Goal: Transaction & Acquisition: Purchase product/service

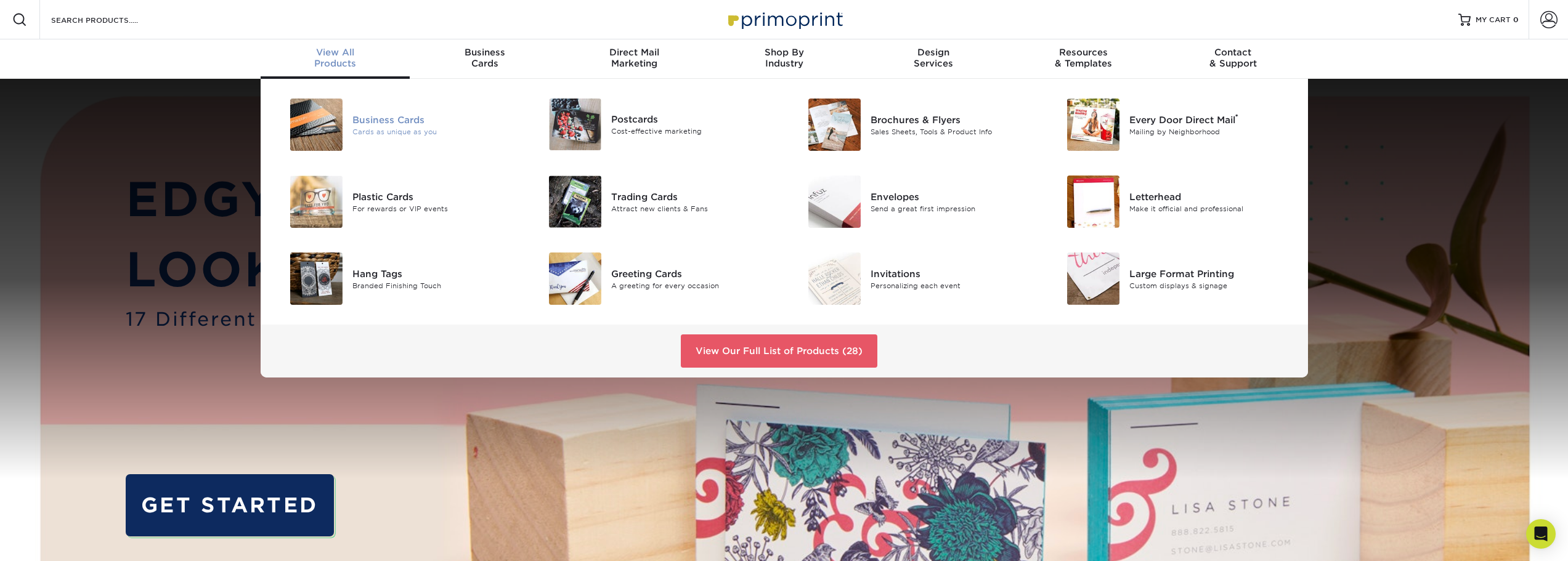
click at [379, 117] on div "Business Cards" at bounding box center [434, 119] width 163 height 13
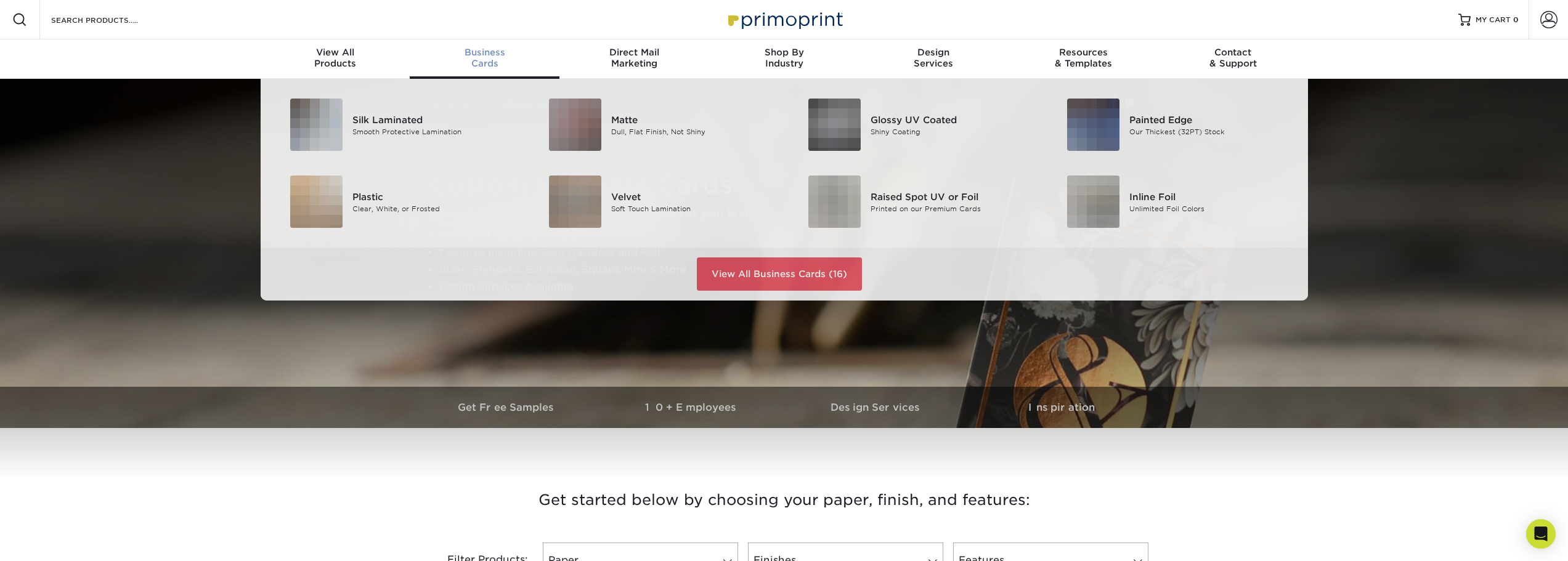
click at [491, 61] on div "Business Cards" at bounding box center [484, 57] width 149 height 22
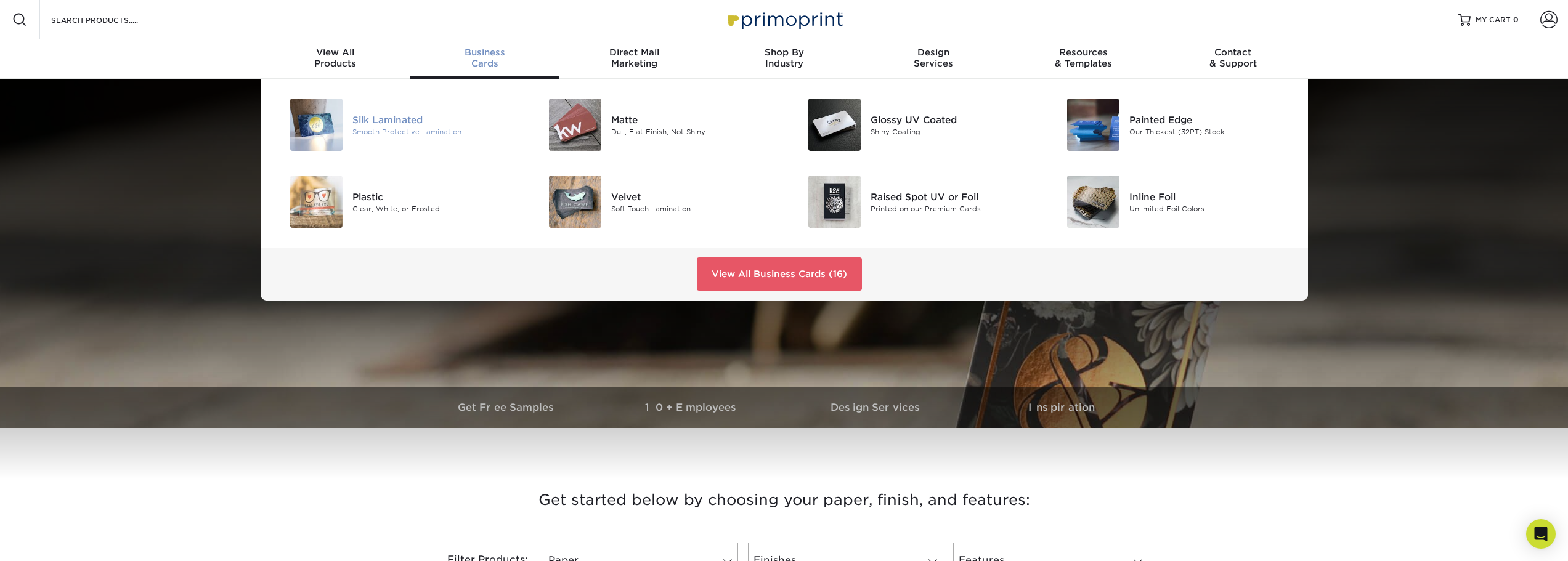
click at [405, 119] on div "Silk Laminated" at bounding box center [434, 119] width 163 height 13
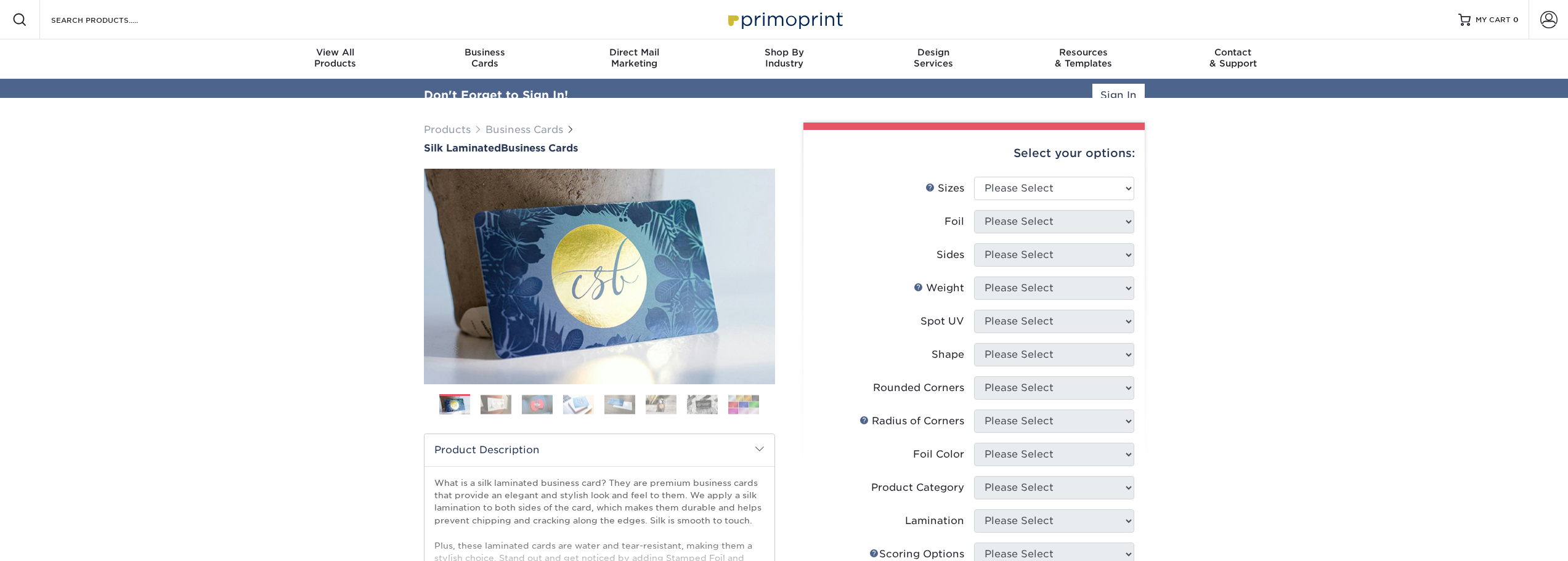
click at [1082, 173] on div "Select your options:" at bounding box center [974, 153] width 321 height 47
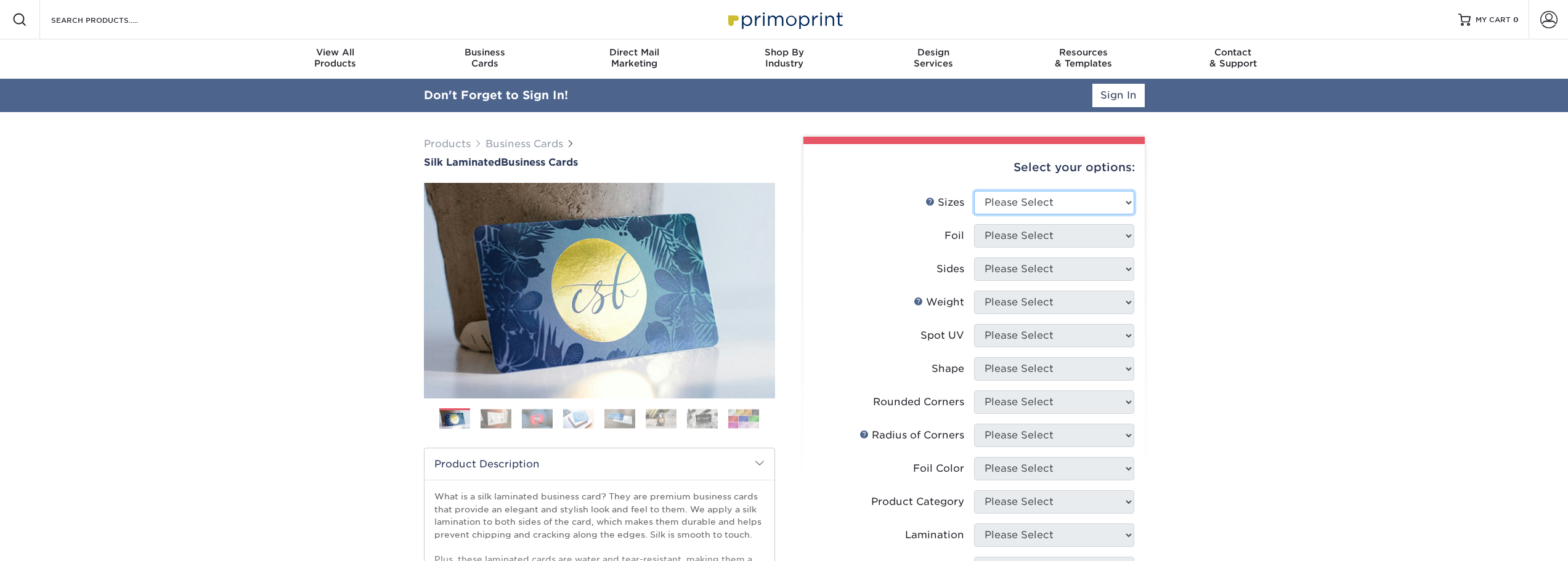
click at [1078, 199] on select "Please Select 1.5" x 3.5" - Mini 1.75" x 3.5" - Mini 2" x 2" - Square 2" x 3" -…" at bounding box center [1054, 202] width 160 height 23
select select "2.00x3.50"
click at [974, 191] on select "Please Select 1.5" x 3.5" - Mini 1.75" x 3.5" - Mini 2" x 2" - Square 2" x 3" -…" at bounding box center [1054, 202] width 160 height 23
click at [1129, 230] on select "Please Select Yes No" at bounding box center [1054, 235] width 160 height 23
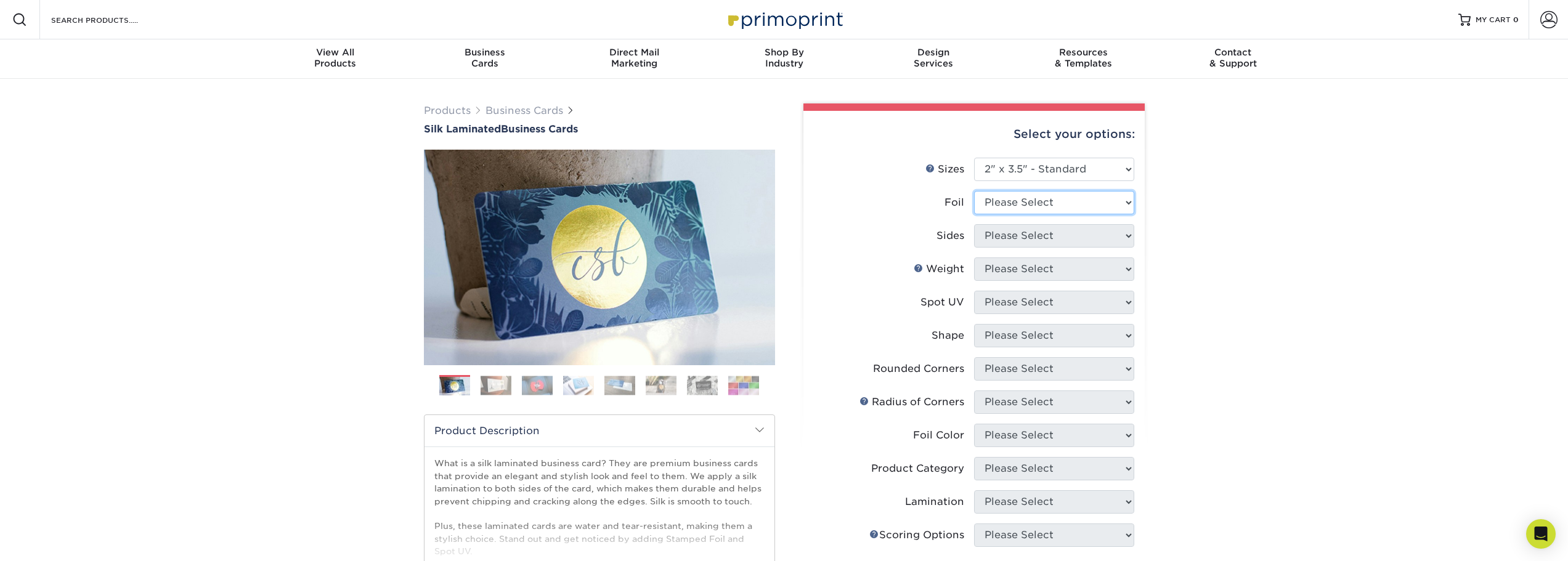
select select "0"
click at [974, 191] on select "Please Select Yes No" at bounding box center [1054, 202] width 160 height 23
click at [1130, 238] on select "Please Select Print Both Sides Print Front Only" at bounding box center [1054, 235] width 160 height 23
click at [1186, 179] on div "Products Business Cards Silk Laminated Business Cards Previous Next" at bounding box center [784, 468] width 1568 height 779
click at [1551, 17] on span at bounding box center [1549, 20] width 17 height 17
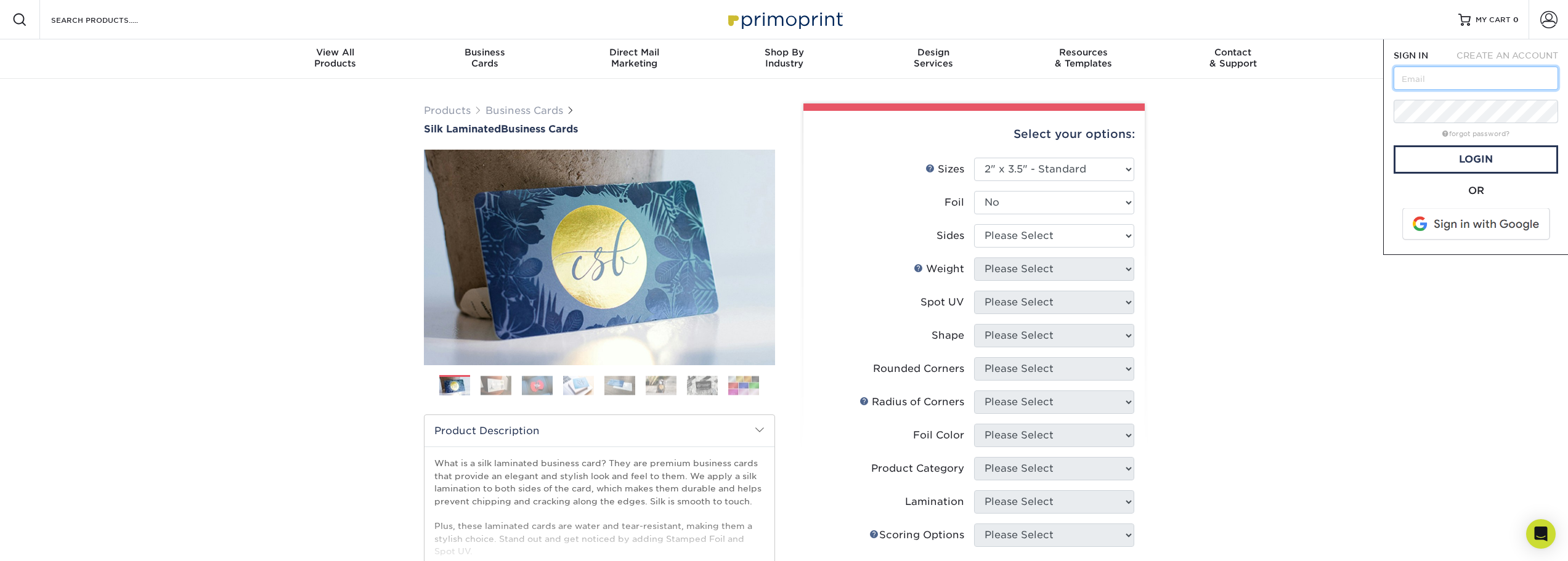
click at [1466, 79] on input "text" at bounding box center [1475, 78] width 165 height 23
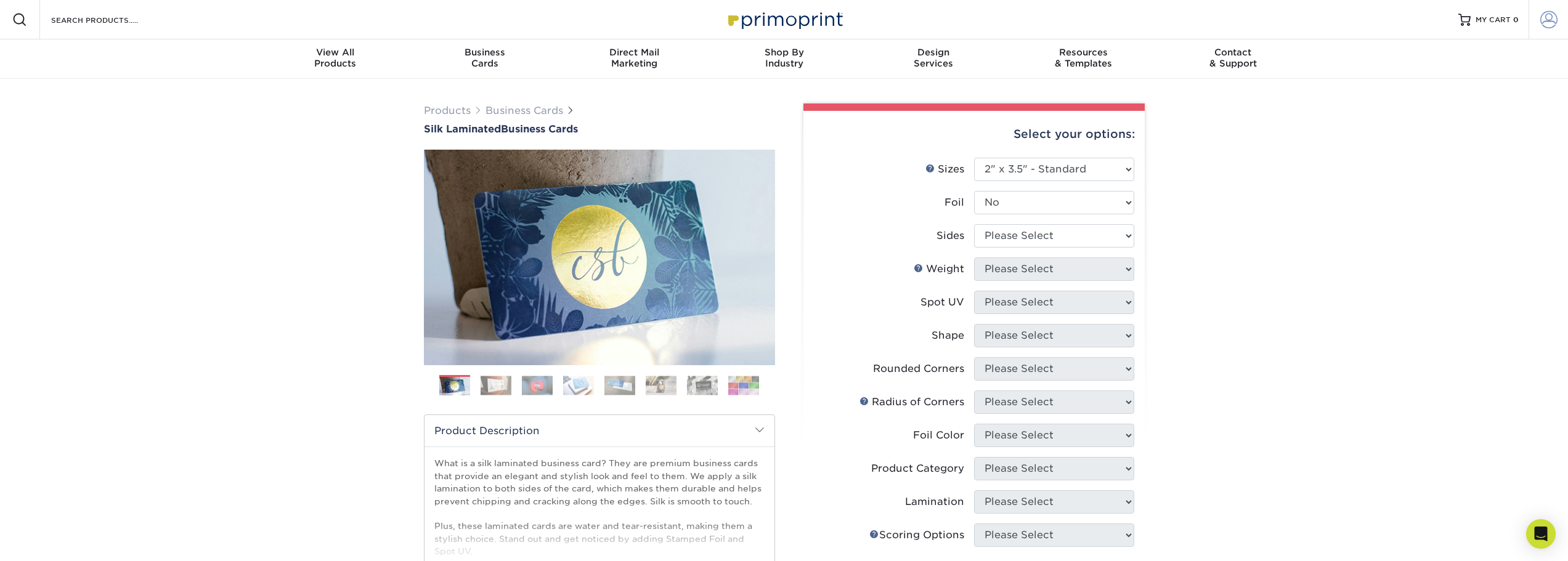
click at [1549, 23] on span at bounding box center [1549, 20] width 17 height 17
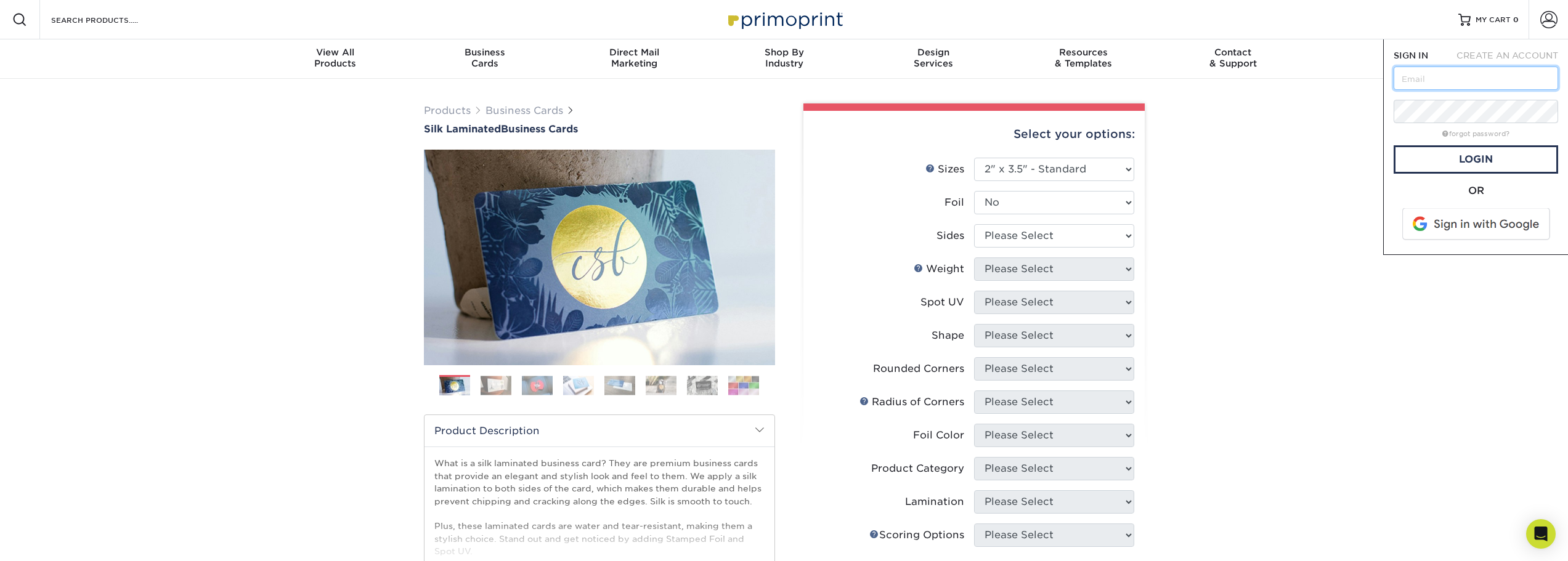
click at [1483, 84] on input "text" at bounding box center [1475, 78] width 165 height 23
type input "marketingresources@aimco-global.com"
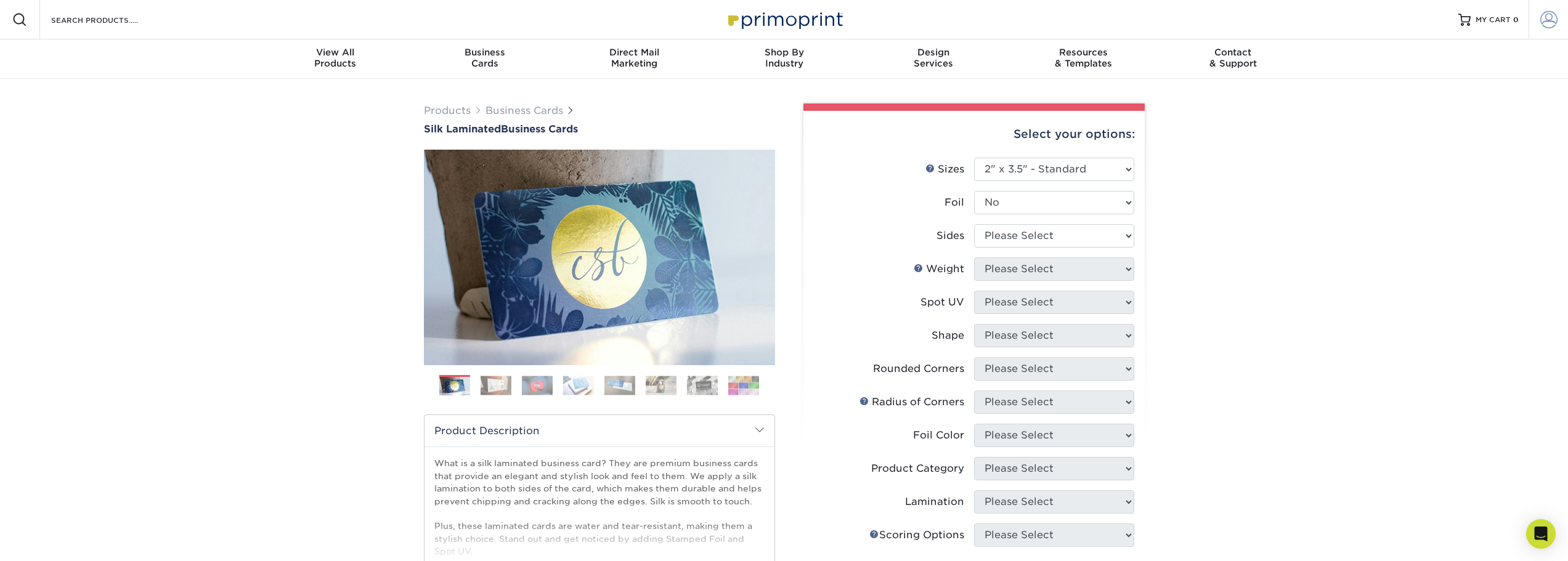
click at [1553, 21] on span at bounding box center [1549, 20] width 17 height 17
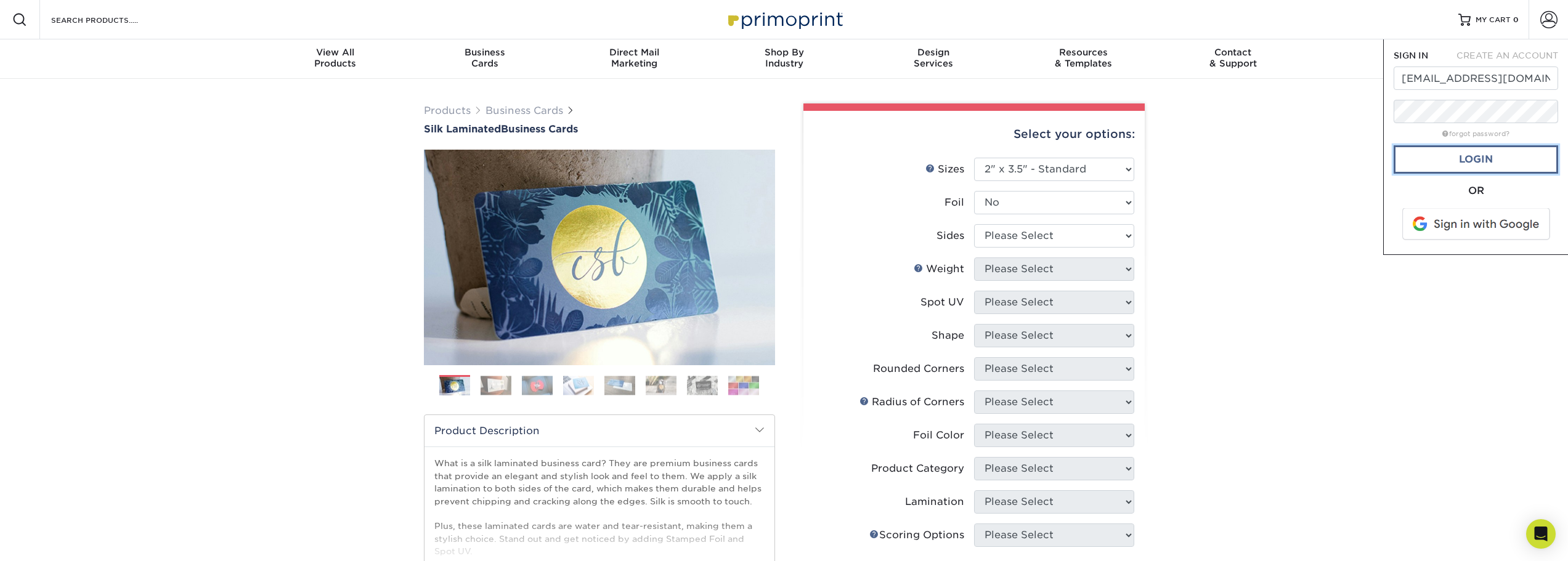
click at [1485, 165] on link "Login" at bounding box center [1475, 159] width 165 height 28
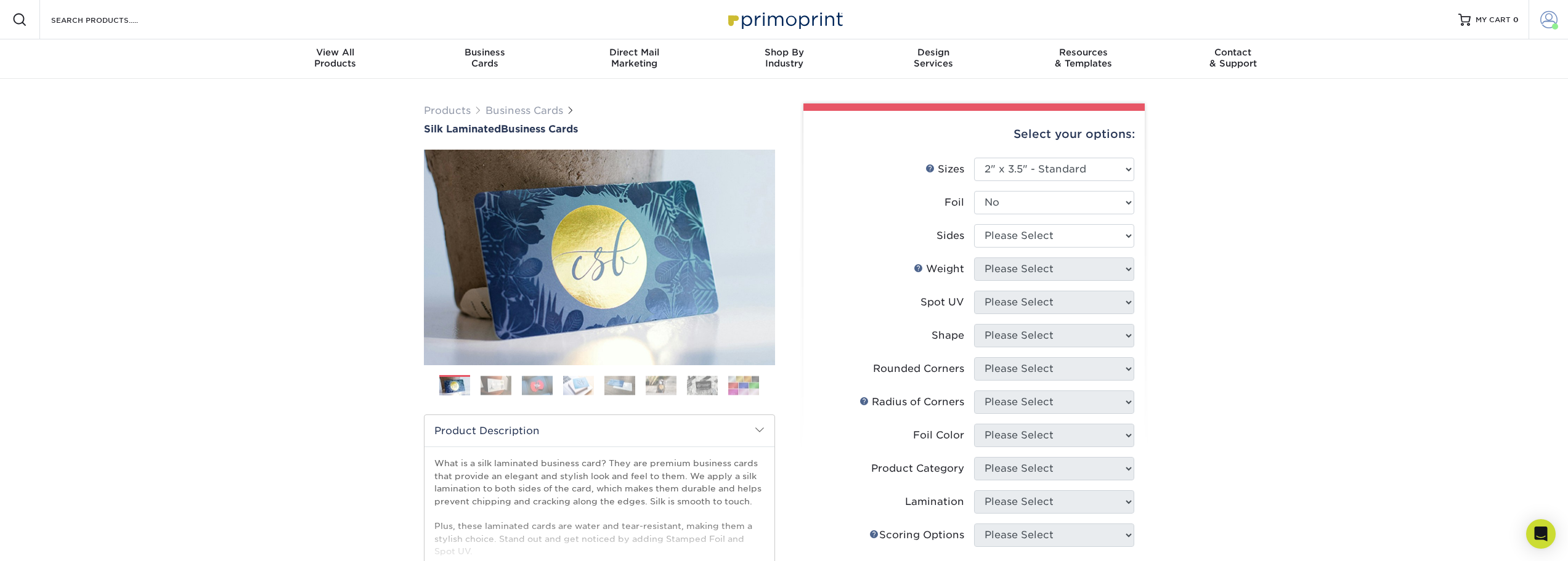
click at [1553, 20] on span at bounding box center [1549, 20] width 17 height 17
click at [1440, 127] on link "Order History" at bounding box center [1476, 135] width 155 height 17
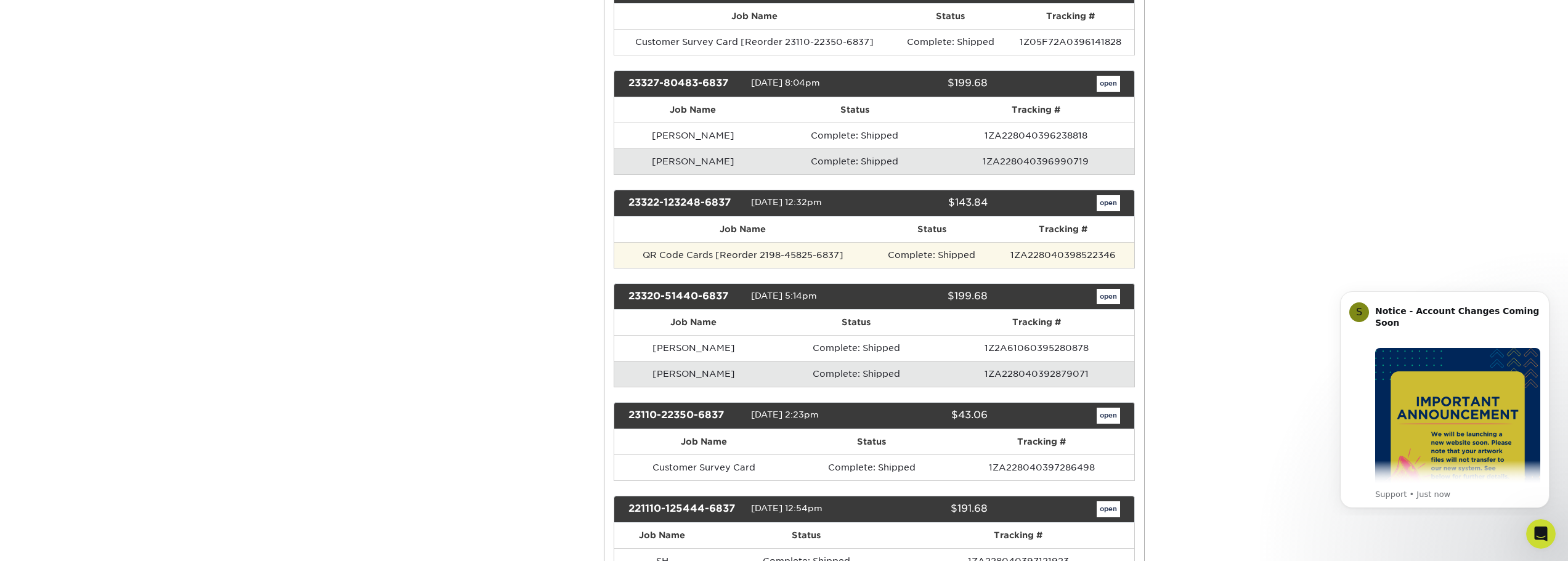
scroll to position [1600, 0]
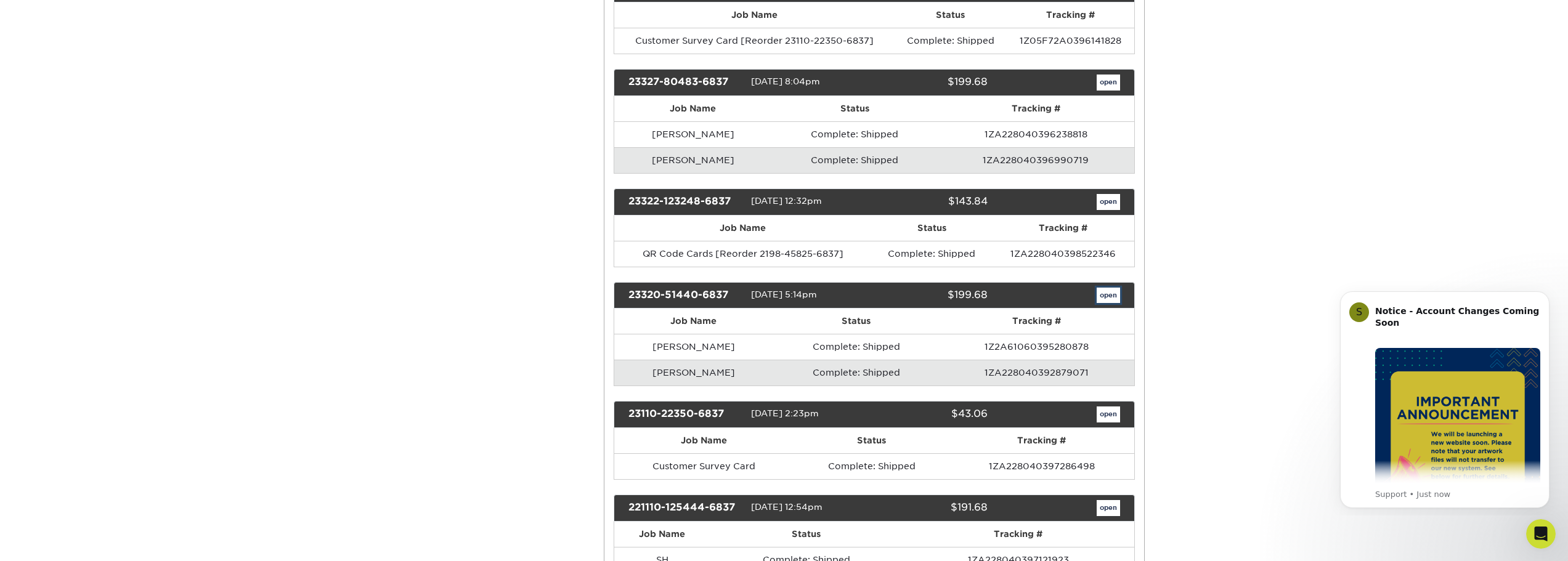
click at [1104, 298] on link "open" at bounding box center [1108, 296] width 23 height 16
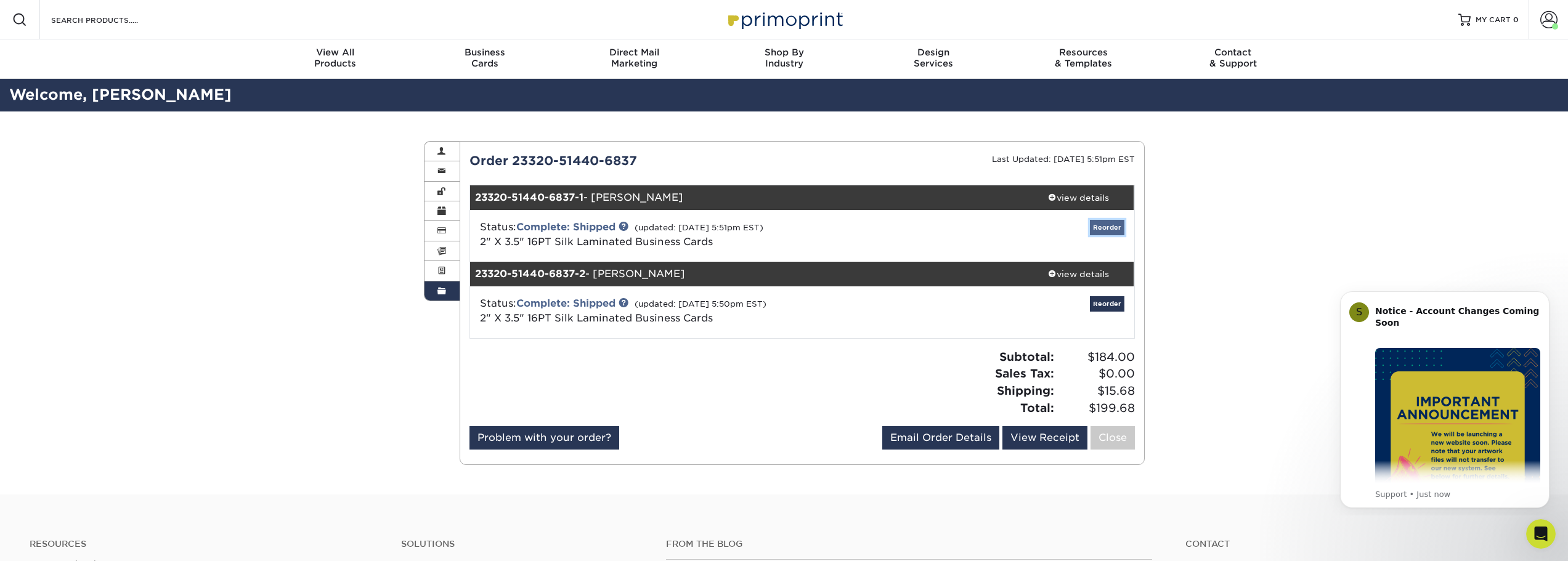
click at [1106, 227] on link "Reorder" at bounding box center [1107, 227] width 35 height 15
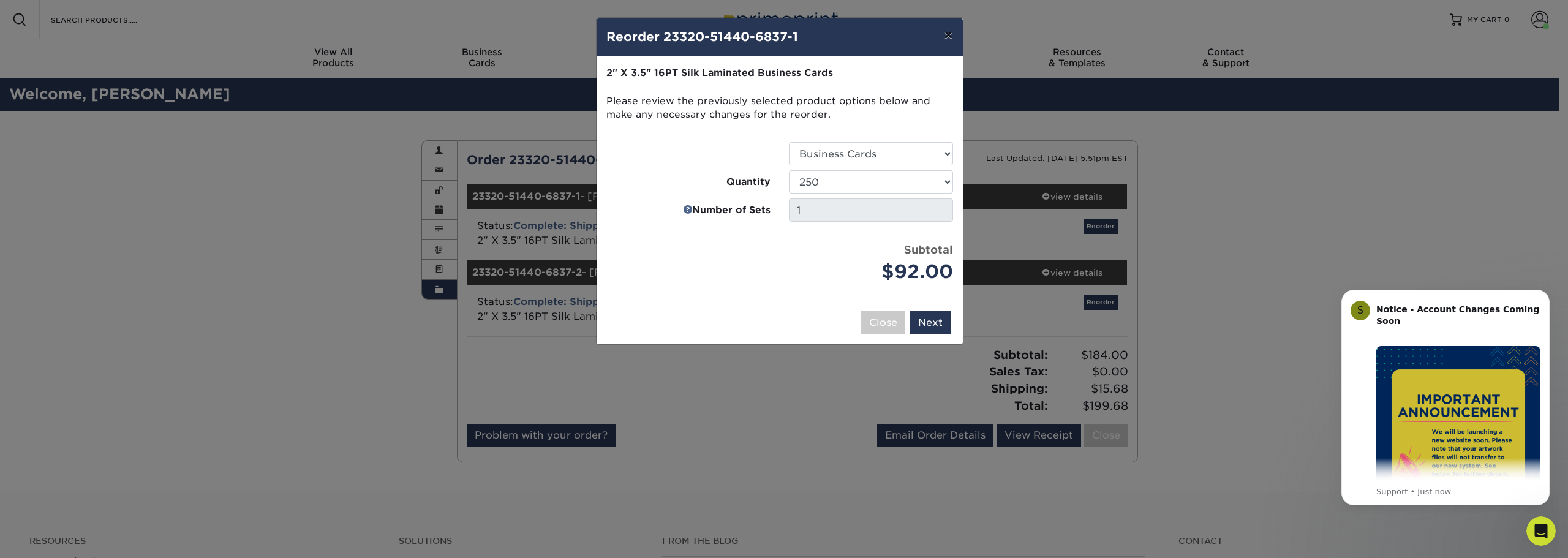
click at [944, 38] on button "×" at bounding box center [948, 35] width 28 height 35
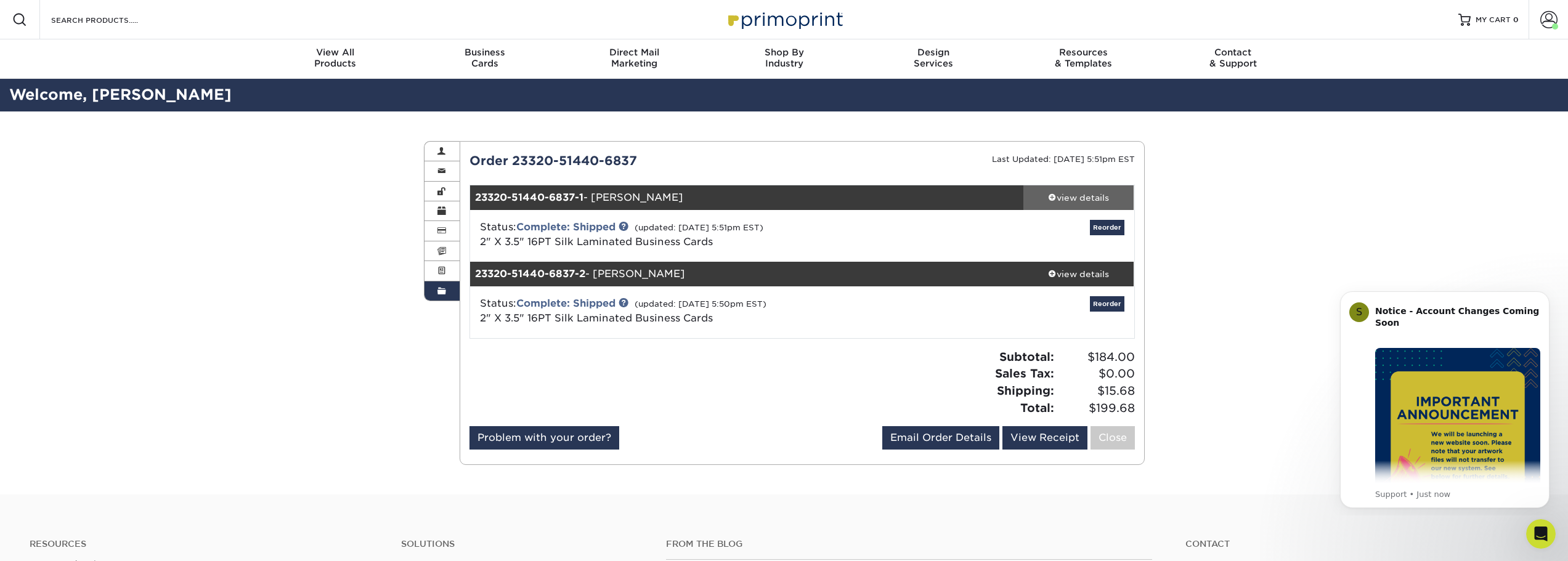
click at [1084, 197] on div "view details" at bounding box center [1078, 197] width 111 height 12
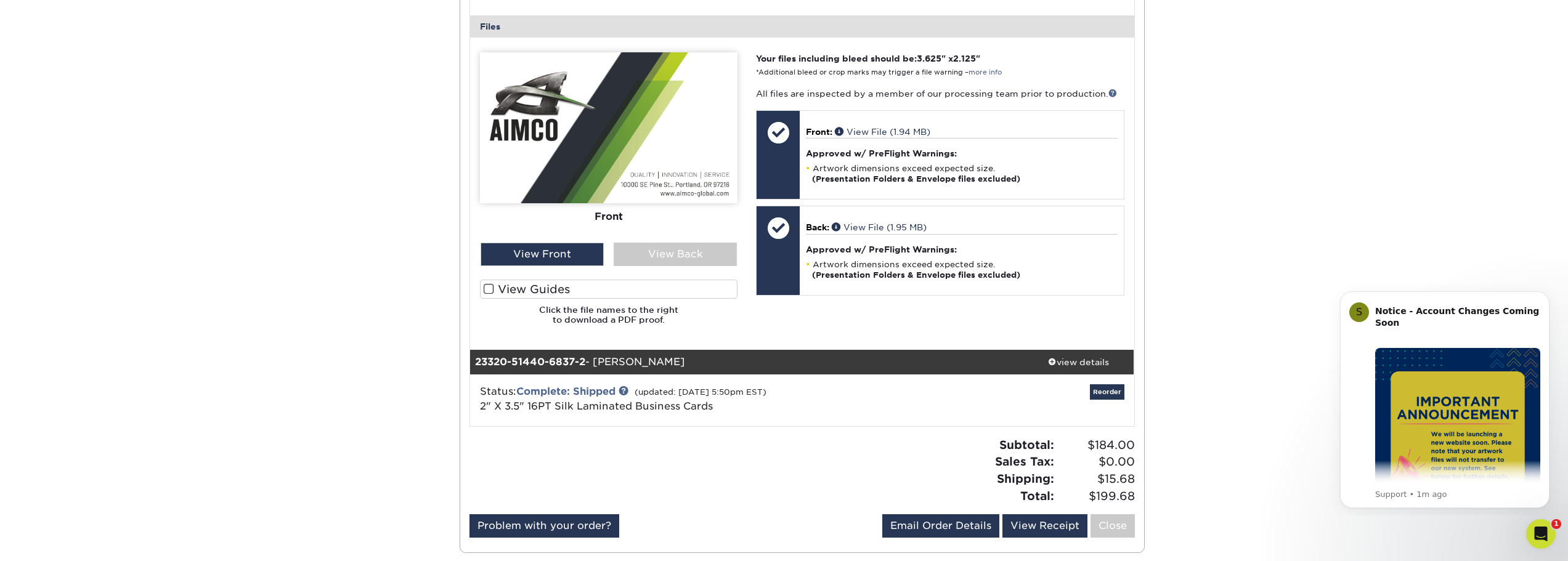
scroll to position [493, 0]
click at [568, 255] on div "View Front" at bounding box center [542, 253] width 123 height 23
click at [657, 245] on div "View Back" at bounding box center [675, 253] width 123 height 23
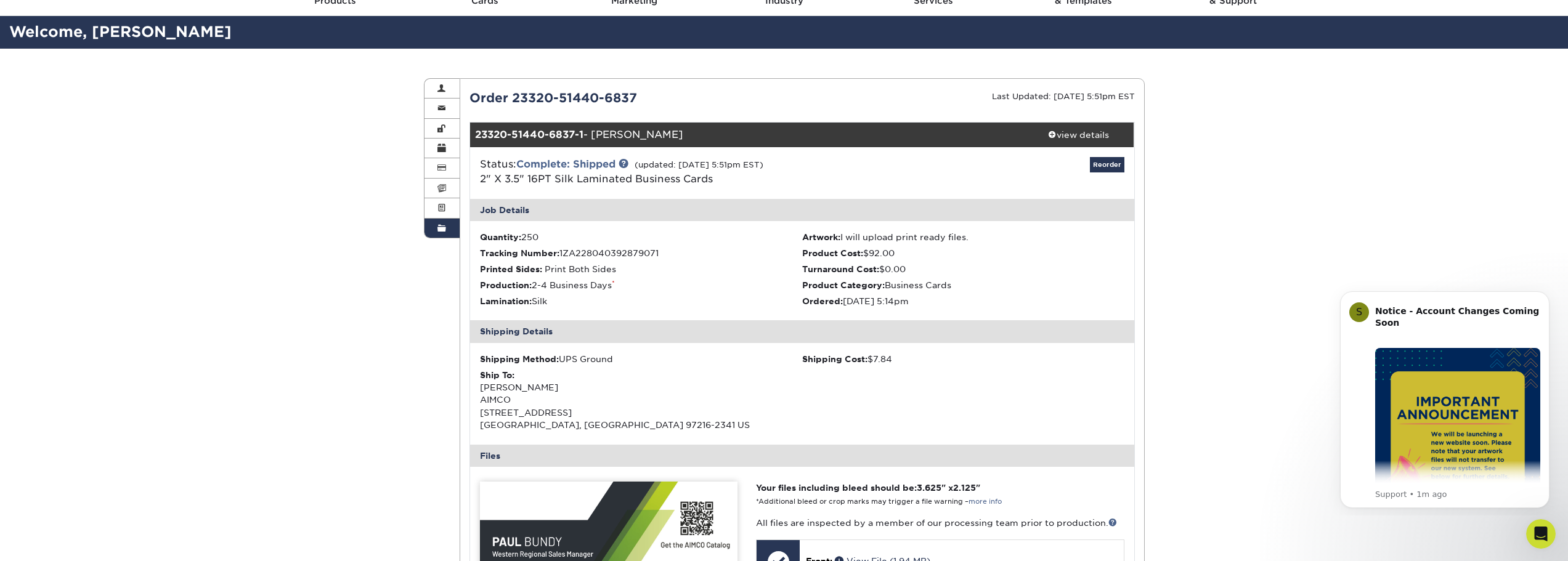
scroll to position [61, 0]
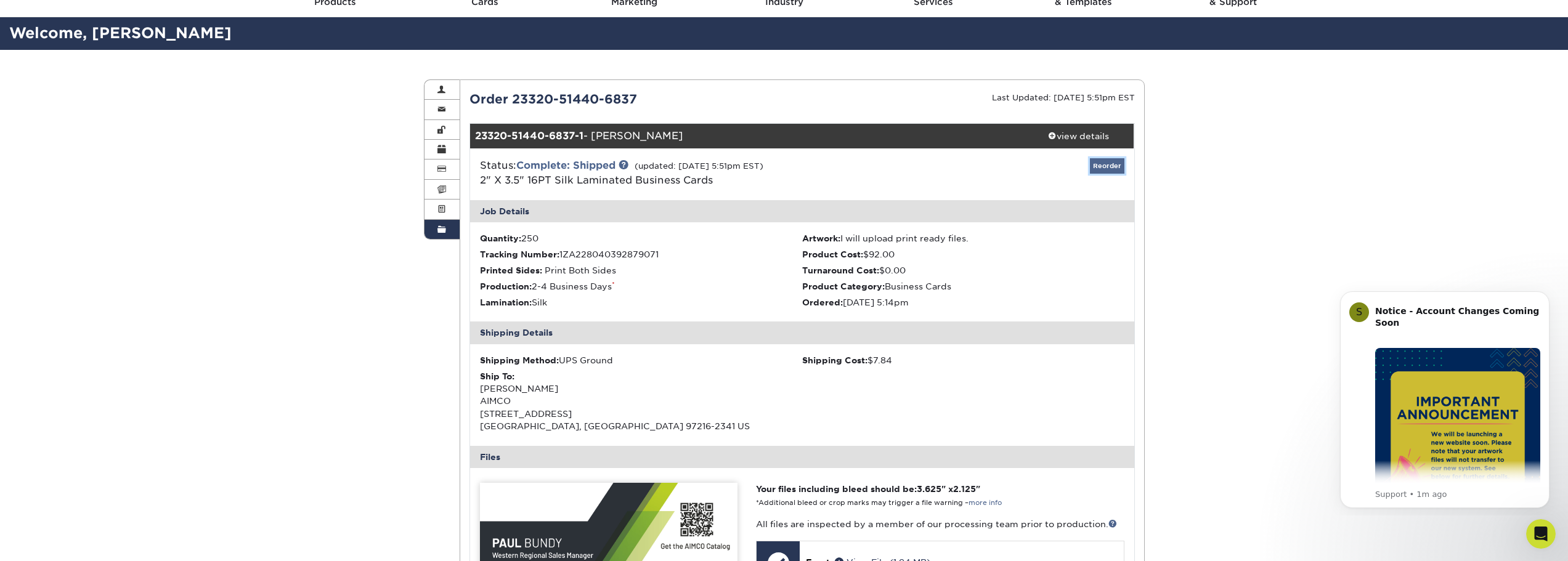
click at [1103, 165] on link "Reorder" at bounding box center [1107, 165] width 35 height 15
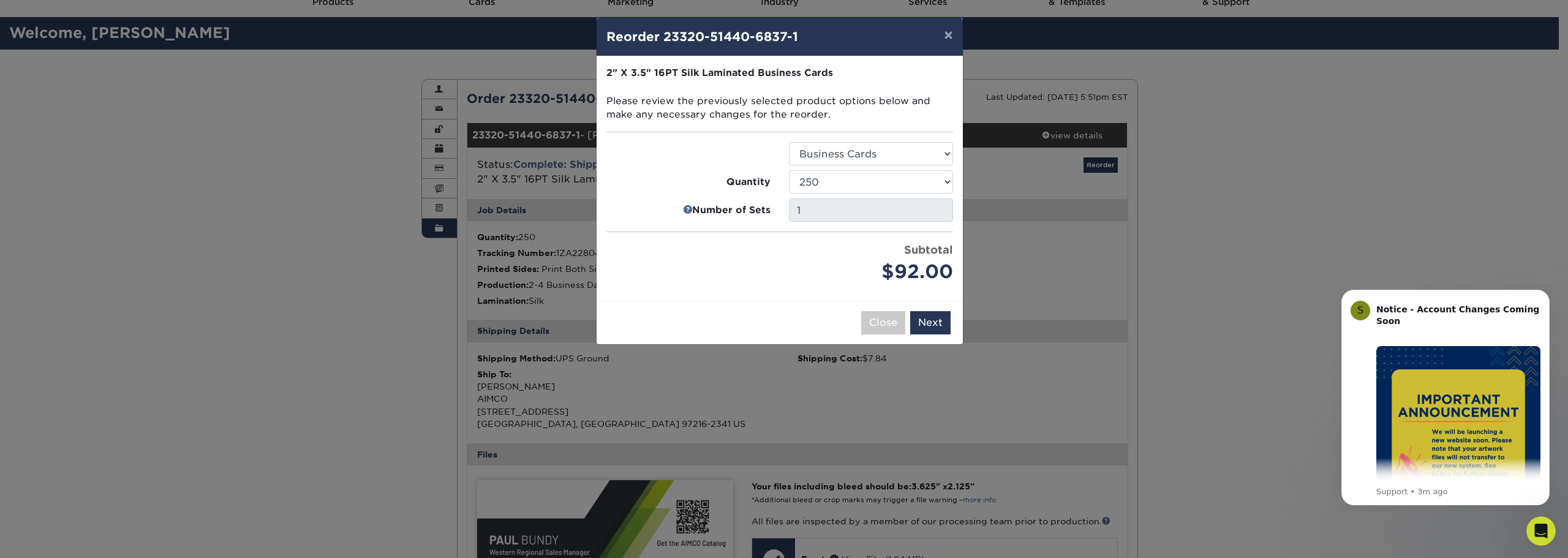
click at [1199, 313] on div "× Reorder 23320-51440-6837-1 Please select all options to continue. Only quanti…" at bounding box center [784, 279] width 1568 height 558
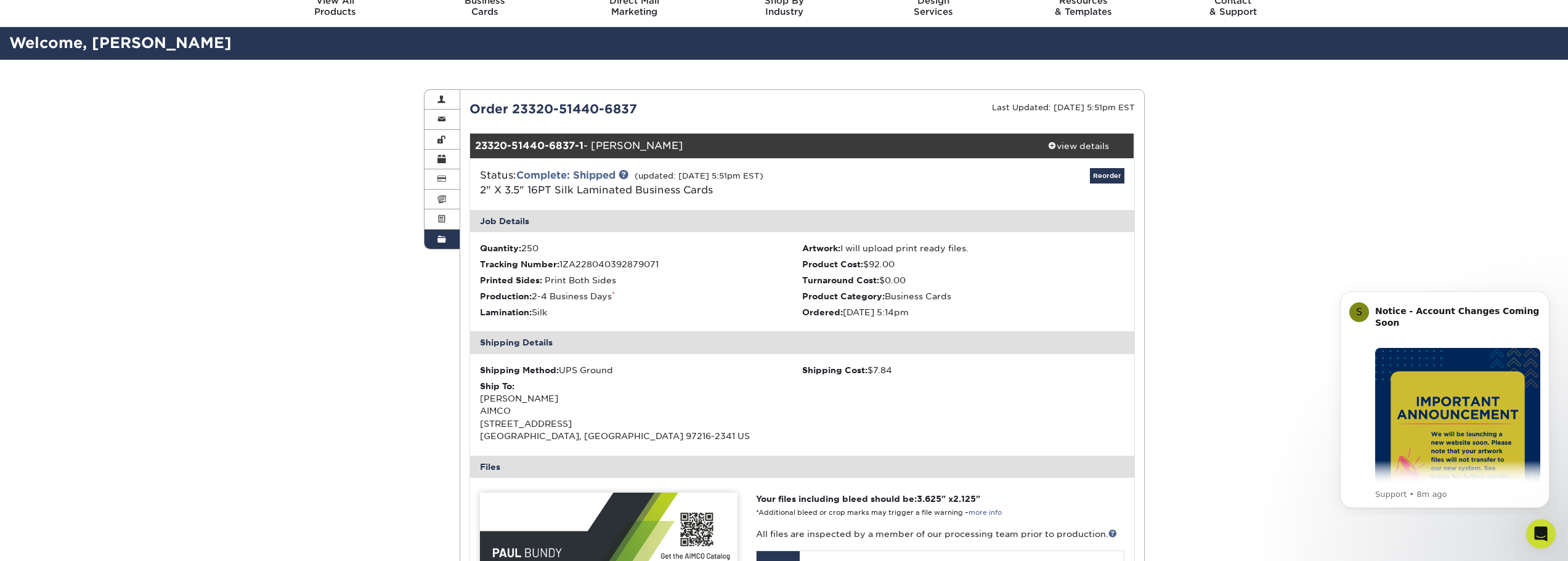
scroll to position [45, 0]
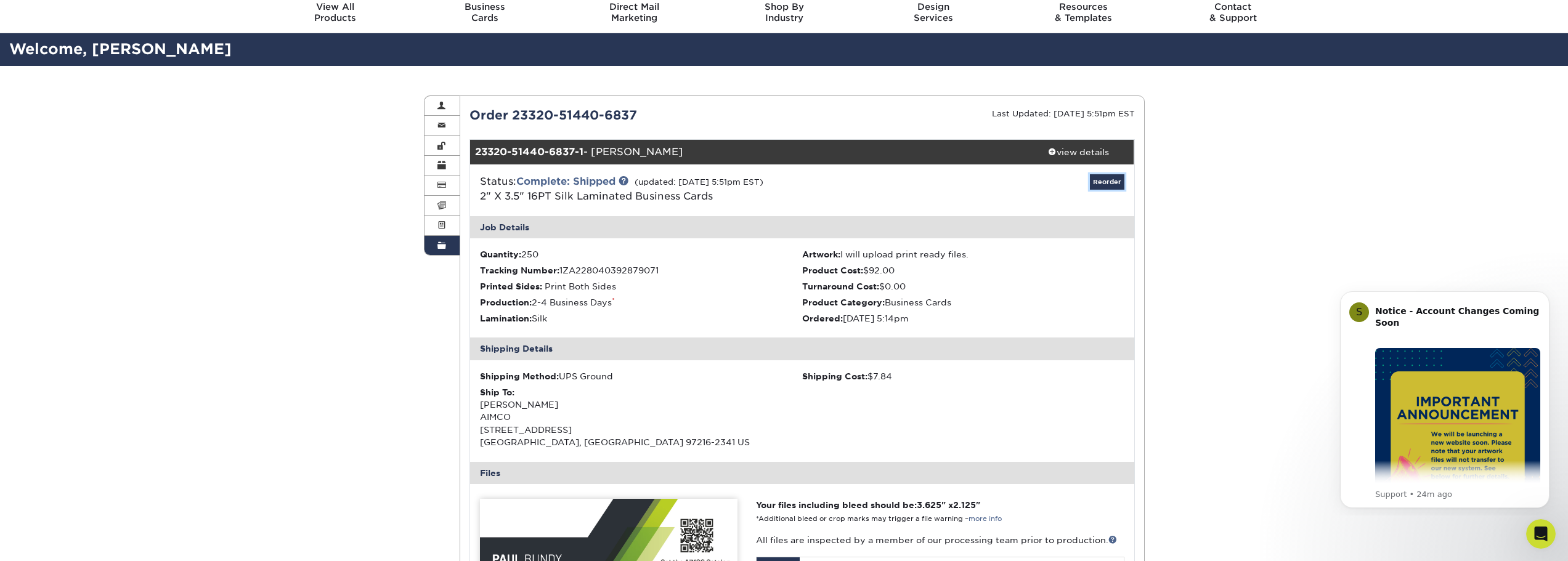
click at [1108, 181] on link "Reorder" at bounding box center [1107, 181] width 35 height 15
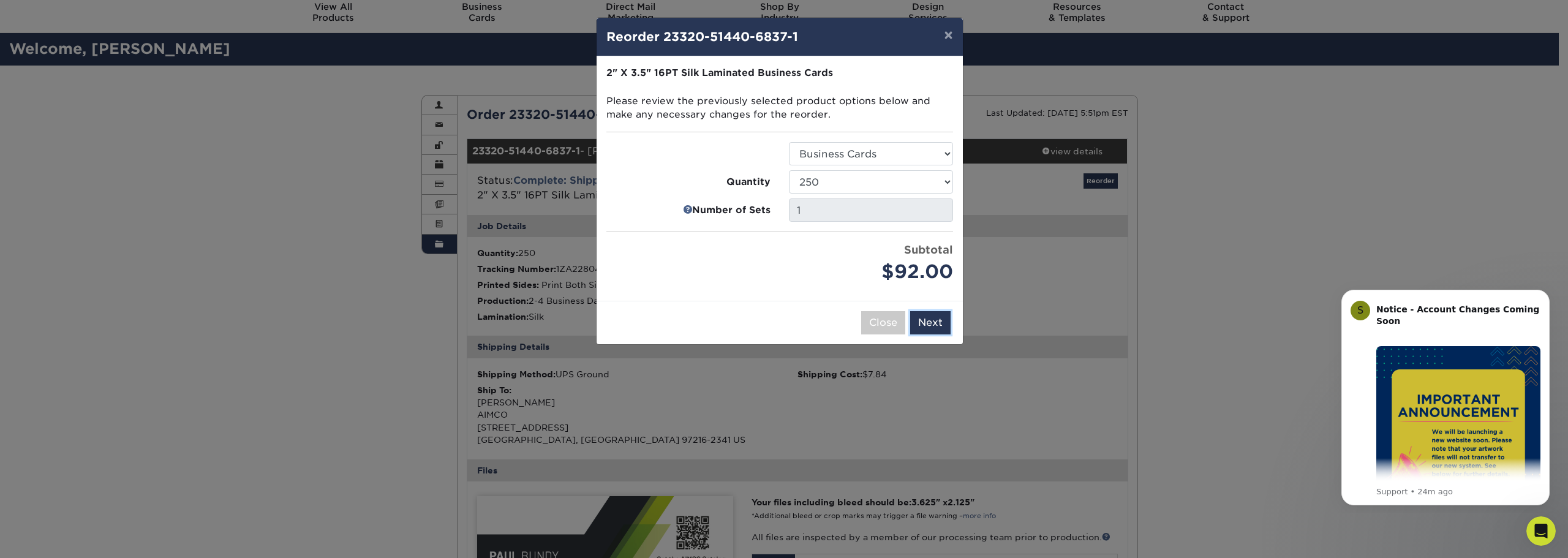
click at [939, 320] on button "Next" at bounding box center [930, 322] width 40 height 23
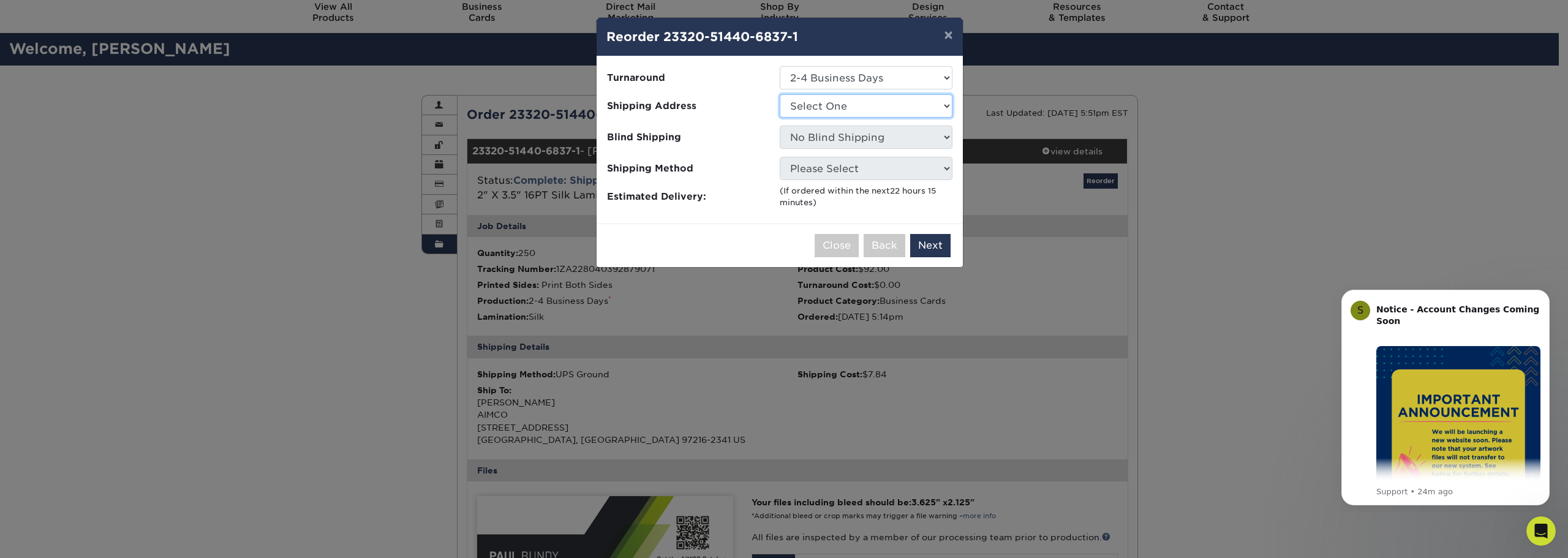
click at [920, 95] on select "Select One AIMCO Bethany at AIMCO Bill K. at AIMCO Eagle Group Business Cards G…" at bounding box center [866, 105] width 172 height 23
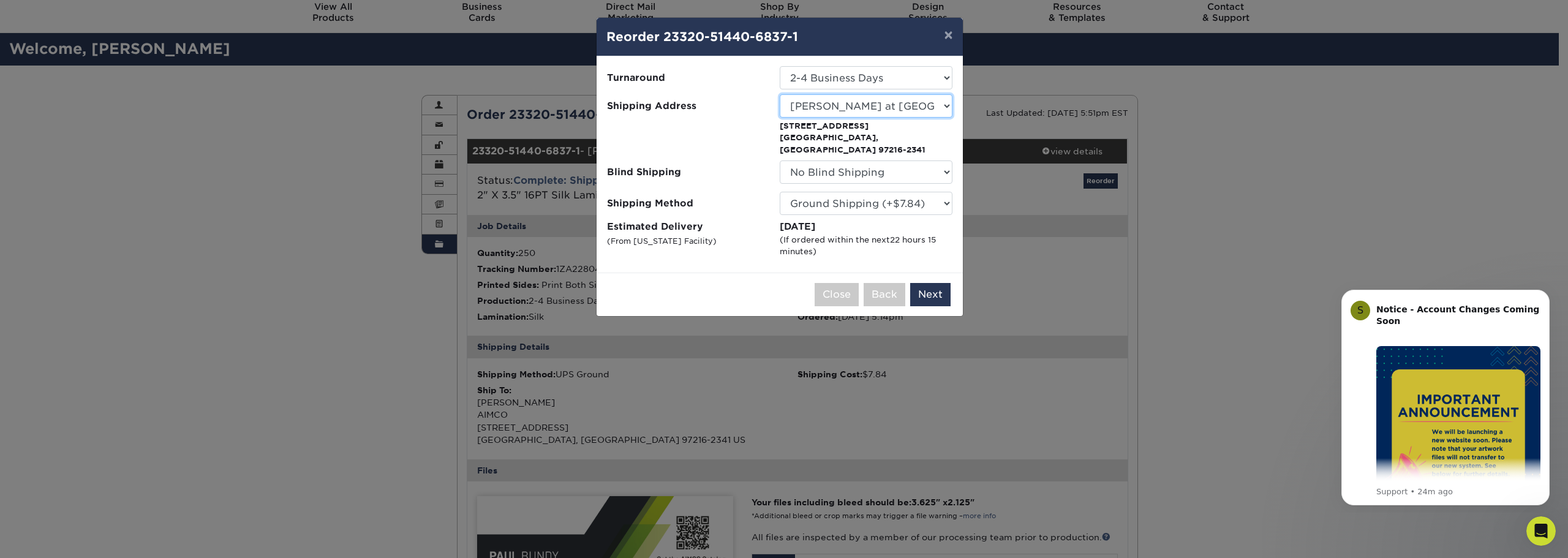
click at [940, 106] on select "Select One AIMCO Bethany at AIMCO Bill K. at AIMCO Eagle Group Business Cards G…" at bounding box center [866, 105] width 172 height 23
select select "15105"
click at [948, 31] on button "×" at bounding box center [948, 35] width 28 height 35
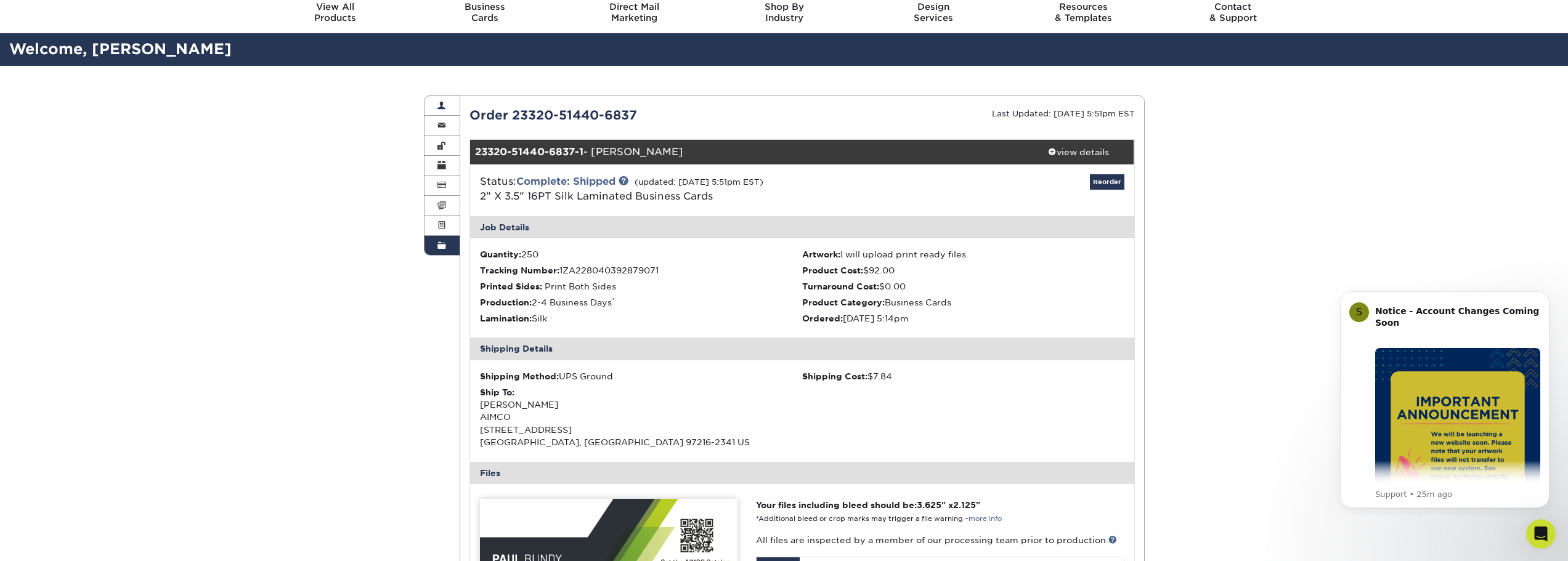
click at [442, 107] on span at bounding box center [442, 105] width 9 height 10
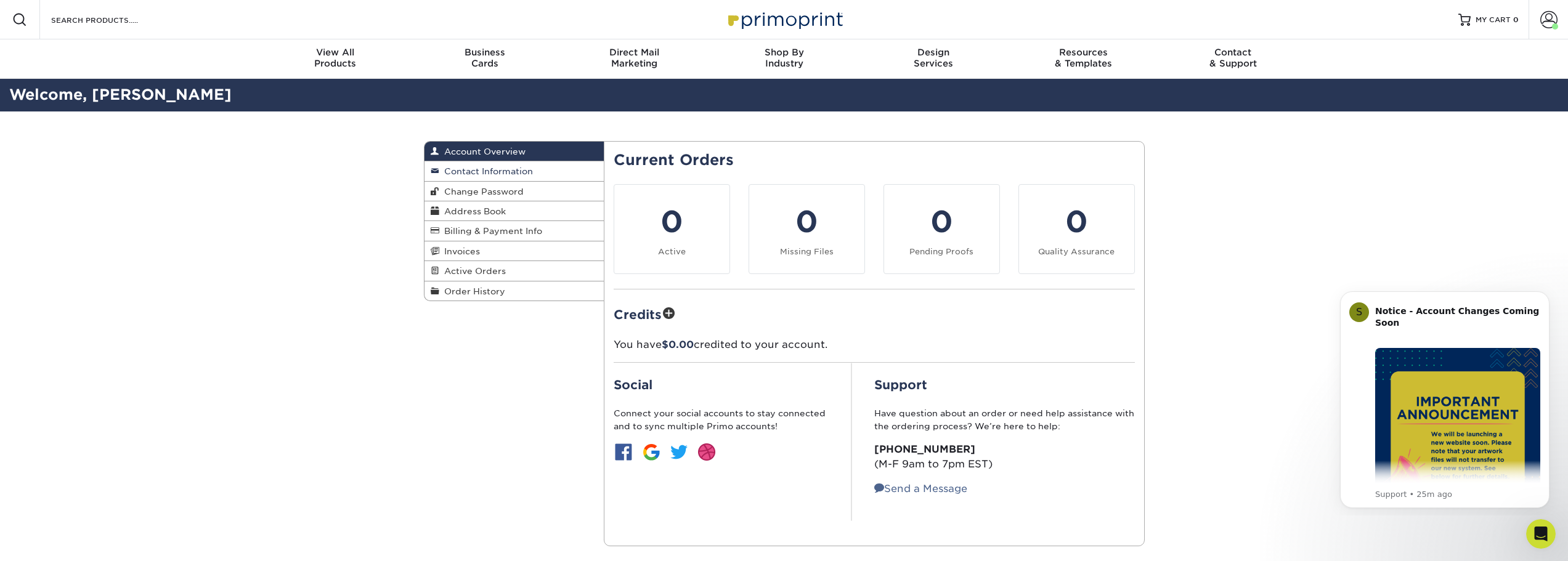
click at [514, 173] on span "Contact Information" at bounding box center [486, 171] width 93 height 10
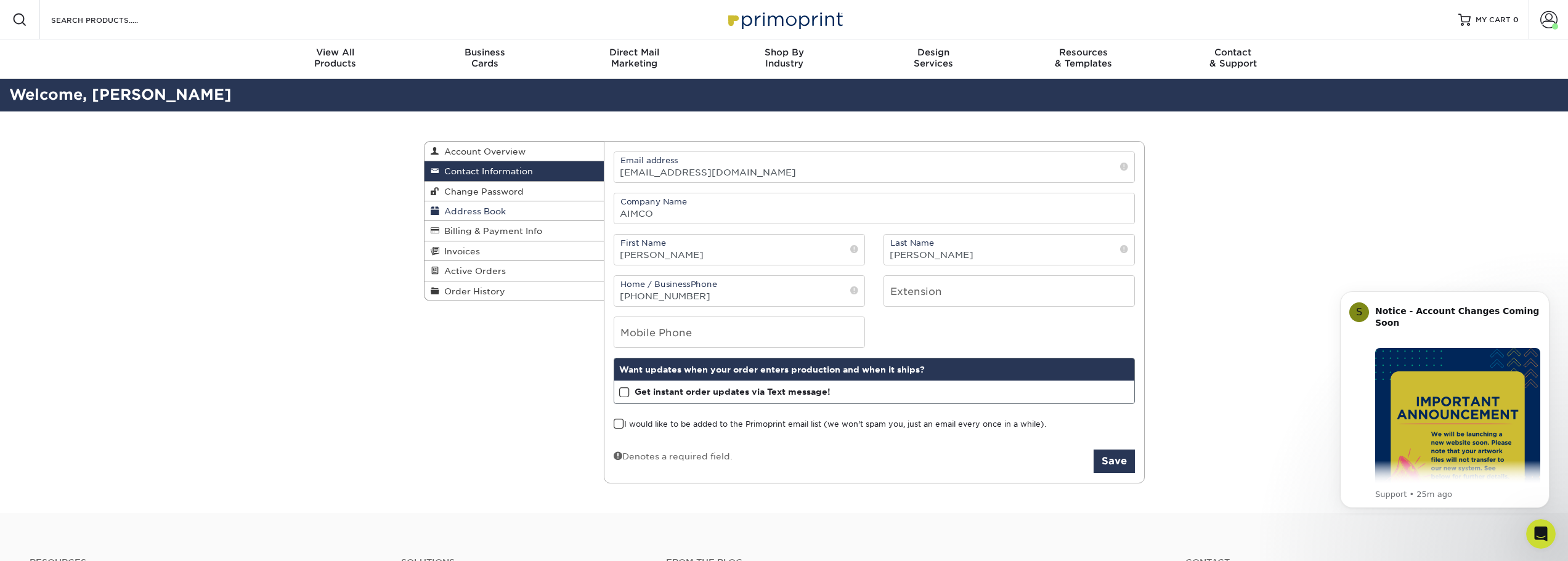
click at [495, 211] on span "Address Book" at bounding box center [473, 211] width 67 height 10
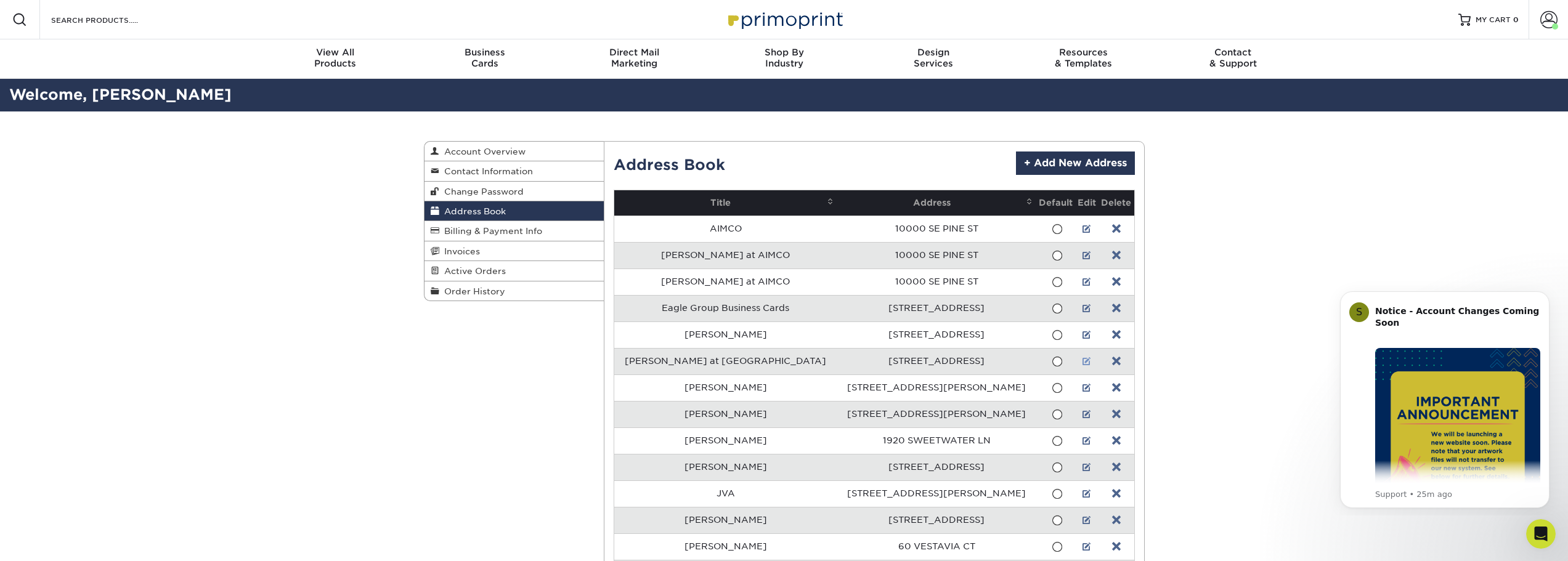
click at [1082, 363] on link at bounding box center [1086, 362] width 9 height 10
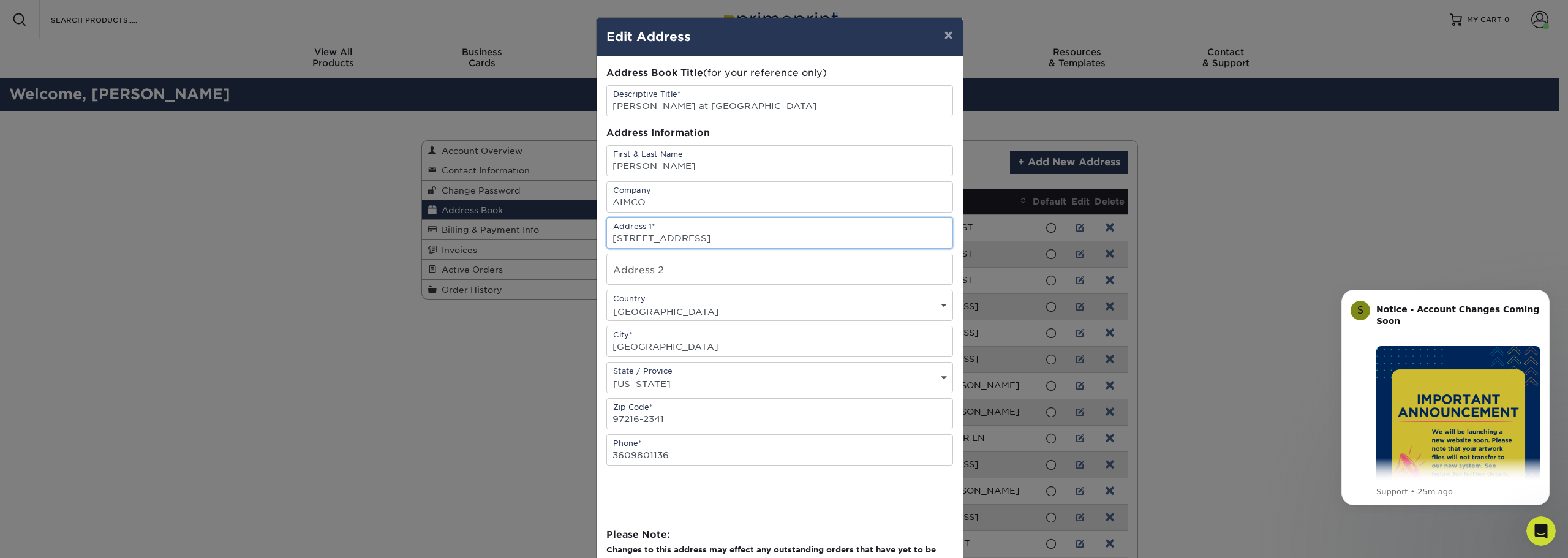
click at [683, 237] on input "9999 SE OAK ST" at bounding box center [779, 233] width 346 height 30
drag, startPoint x: 688, startPoint y: 240, endPoint x: 606, endPoint y: 251, distance: 82.7
click at [600, 245] on div "Address Book Title (for your reference only) Descriptive Title* Janaya at AIMCO…" at bounding box center [780, 335] width 366 height 557
type input "10000 SE Pine St."
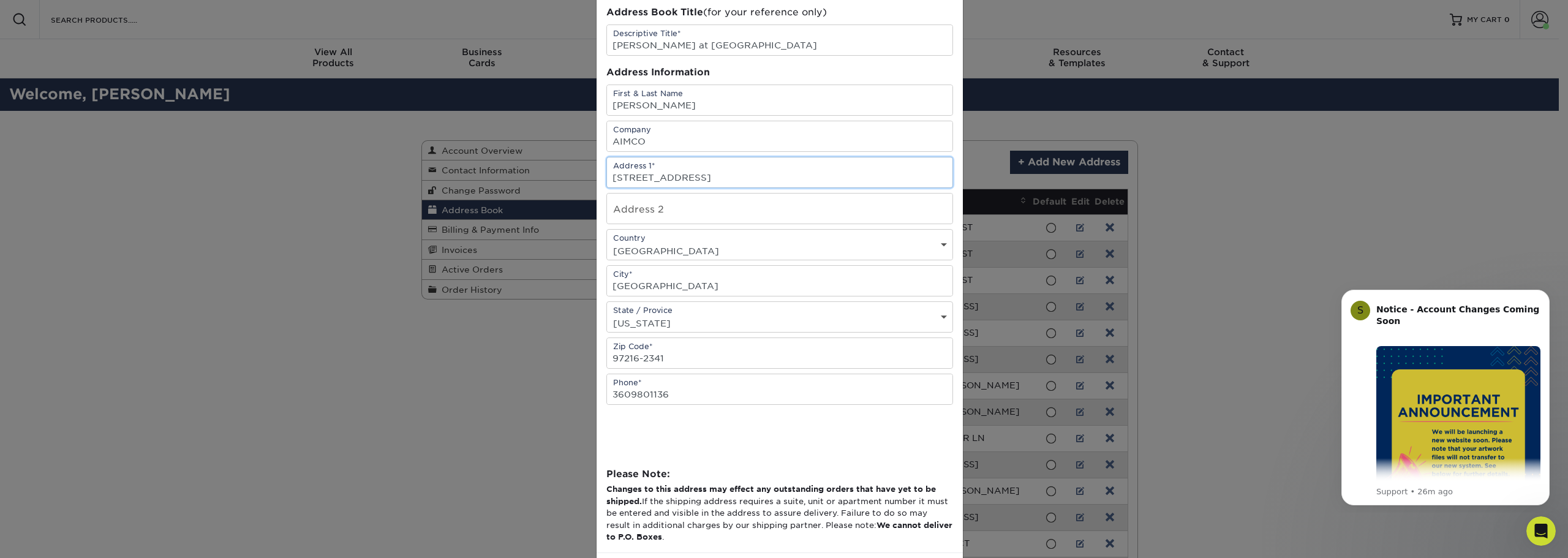
scroll to position [61, 0]
click at [655, 354] on input "97216-2341" at bounding box center [779, 352] width 346 height 30
click at [1248, 291] on div "× Edit Address Address Book Title (for your reference only) Descriptive Title* …" at bounding box center [784, 279] width 1568 height 558
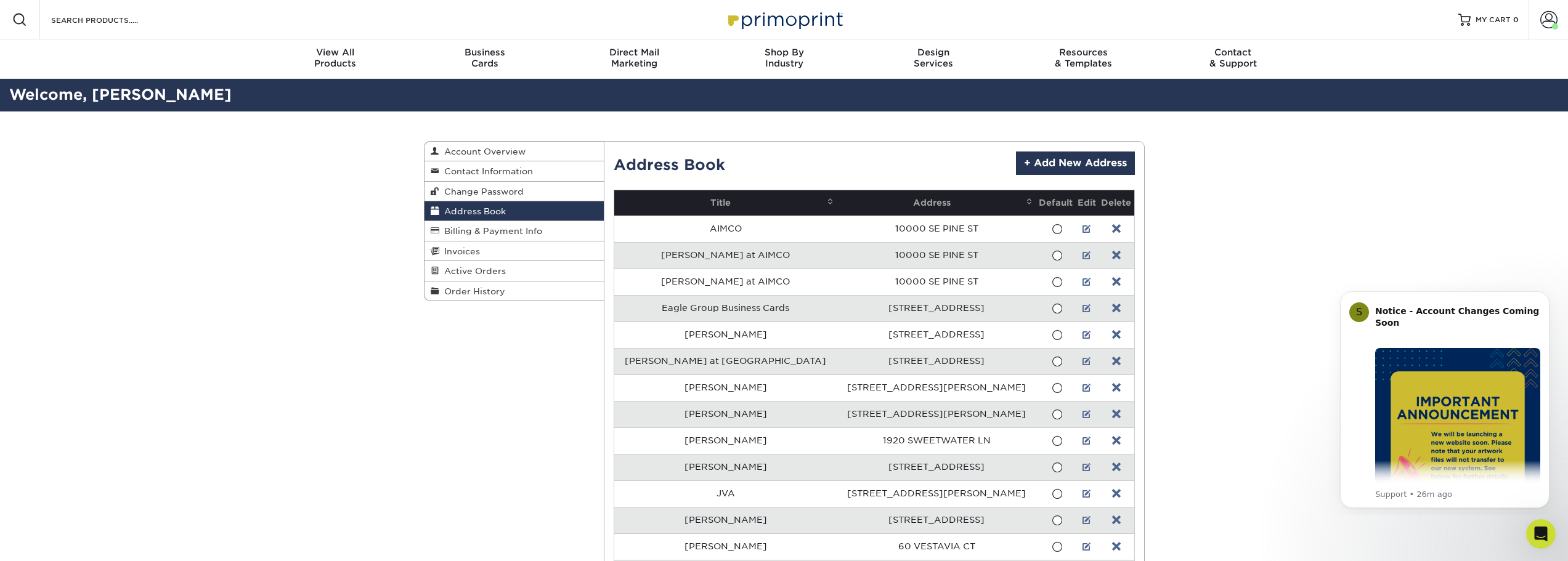
click at [1076, 356] on td at bounding box center [1087, 362] width 23 height 27
click at [1082, 359] on link at bounding box center [1086, 362] width 9 height 10
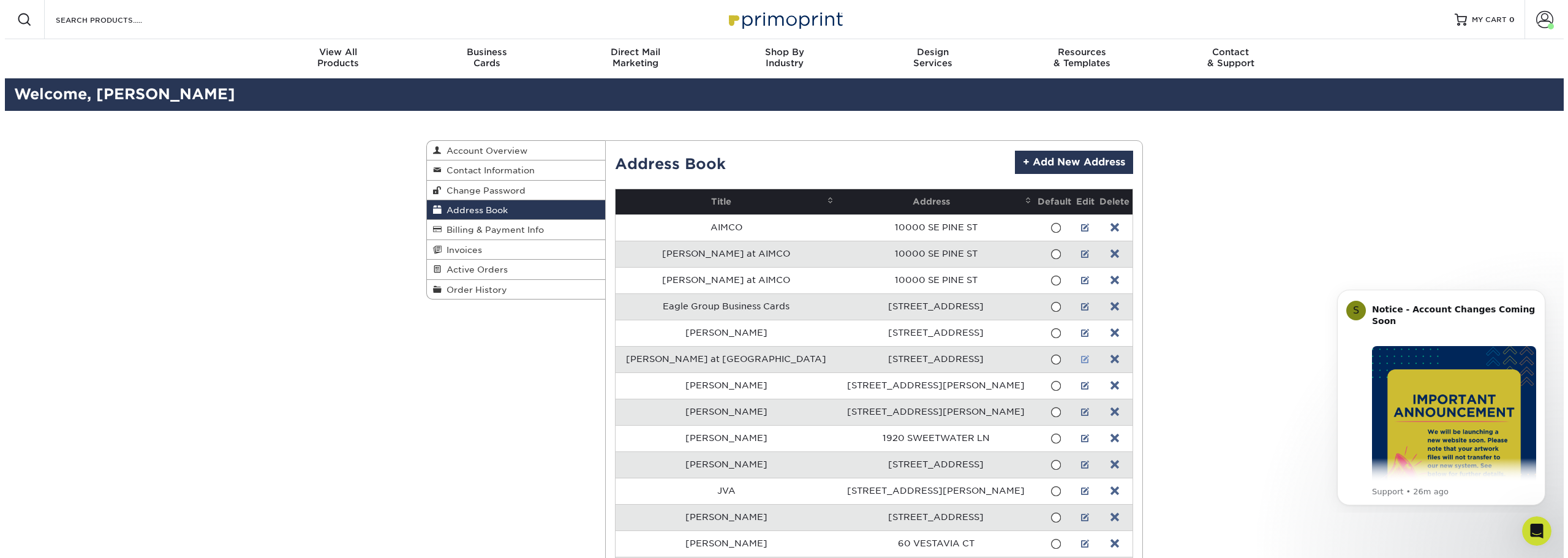
scroll to position [0, 0]
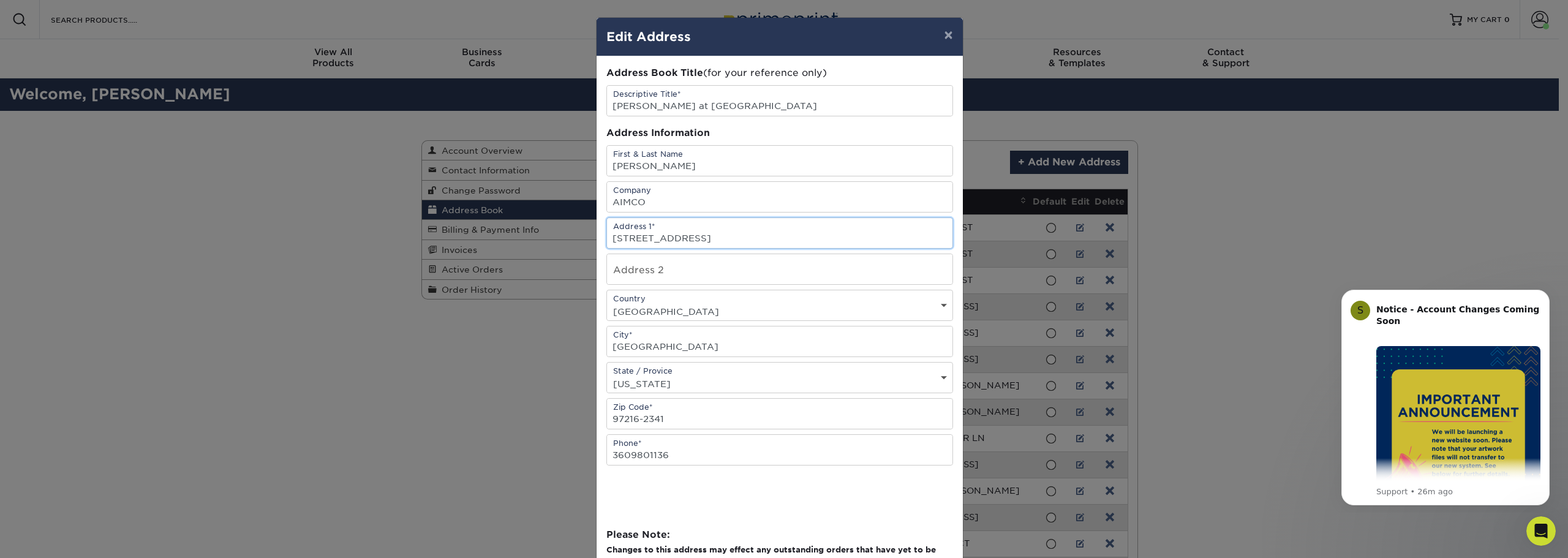
click at [734, 236] on input "9999 SE OAK ST" at bounding box center [779, 233] width 346 height 30
drag, startPoint x: 716, startPoint y: 232, endPoint x: 578, endPoint y: 237, distance: 138.1
click at [578, 237] on div "× Edit Address Address Book Title (for your reference only) Descriptive Title* …" at bounding box center [784, 279] width 1568 height 558
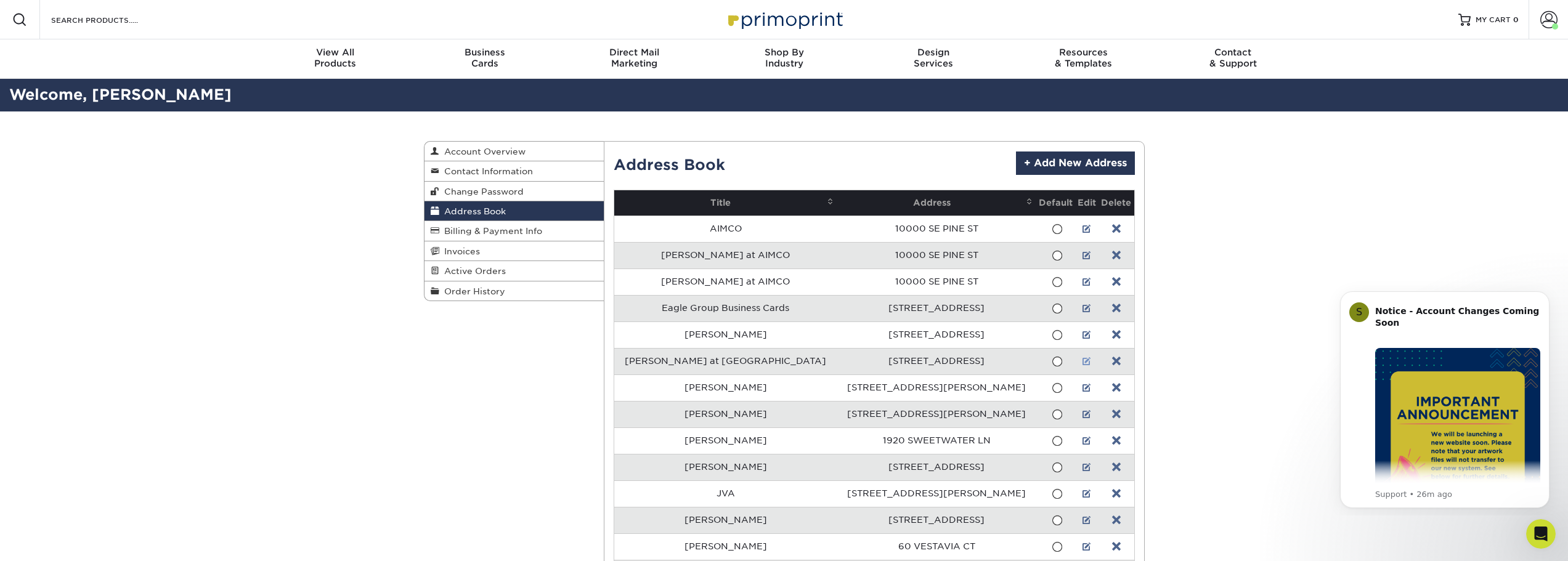
click at [1082, 358] on link at bounding box center [1086, 362] width 9 height 10
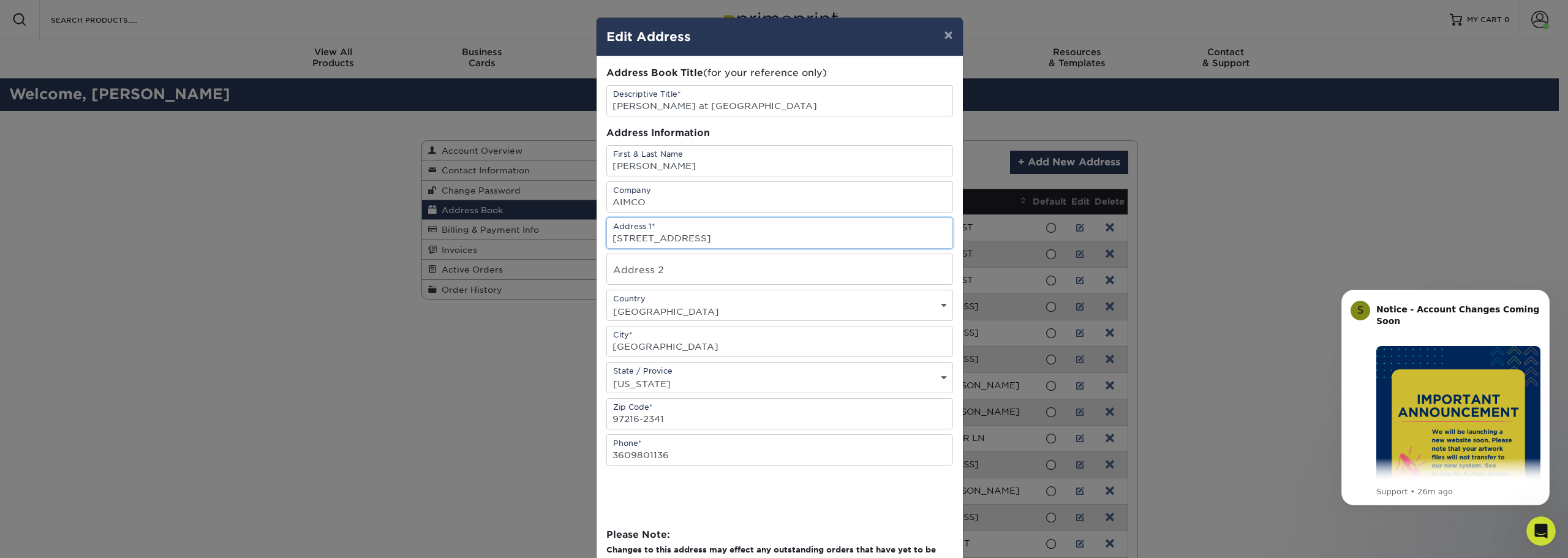
click at [704, 224] on input "9999 SE OAK ST" at bounding box center [779, 233] width 346 height 30
drag, startPoint x: 702, startPoint y: 230, endPoint x: 604, endPoint y: 236, distance: 98.2
click at [607, 236] on input "9999 SE OAK ST" at bounding box center [779, 233] width 346 height 30
type input "10000 SE Pine St."
drag, startPoint x: 665, startPoint y: 423, endPoint x: 633, endPoint y: 423, distance: 32.0
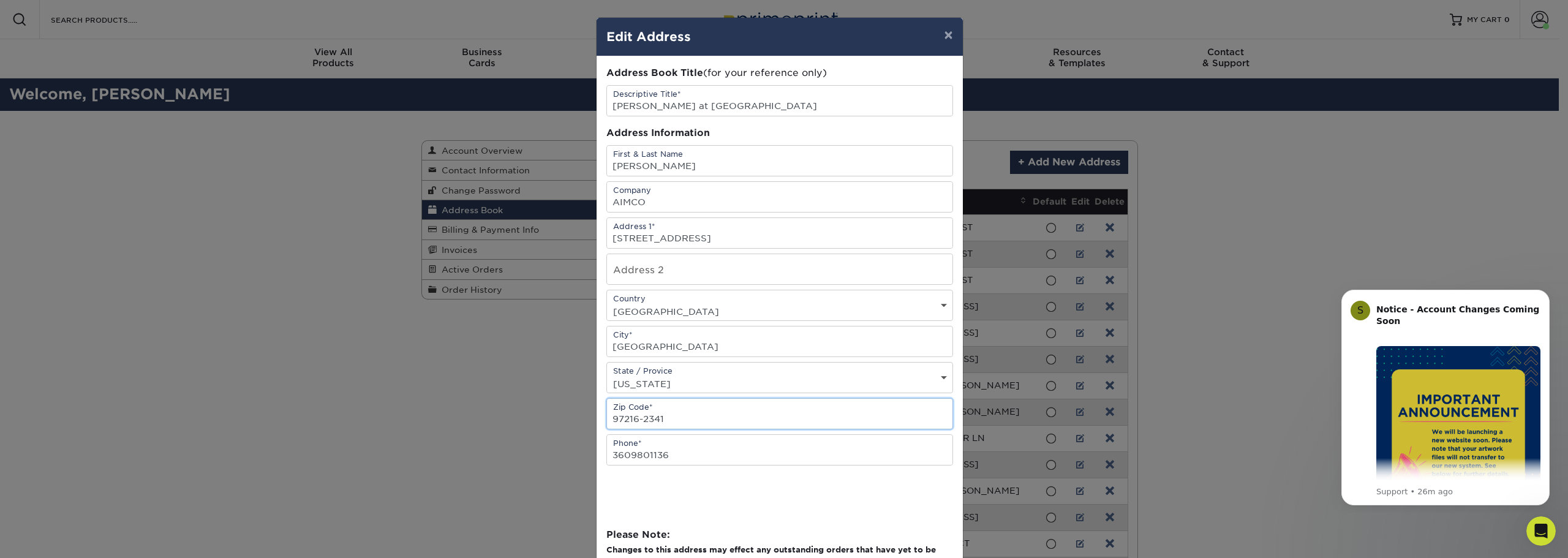
click at [633, 423] on input "97216-2341" at bounding box center [779, 413] width 346 height 30
type input "97216"
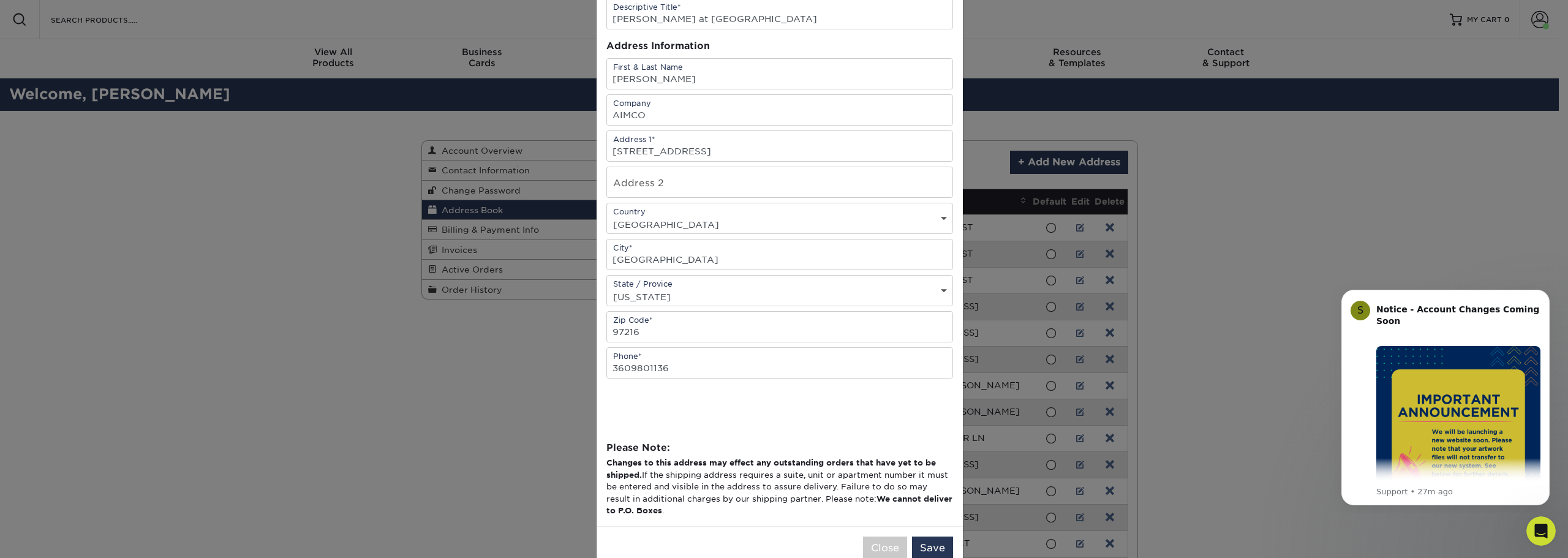
scroll to position [116, 0]
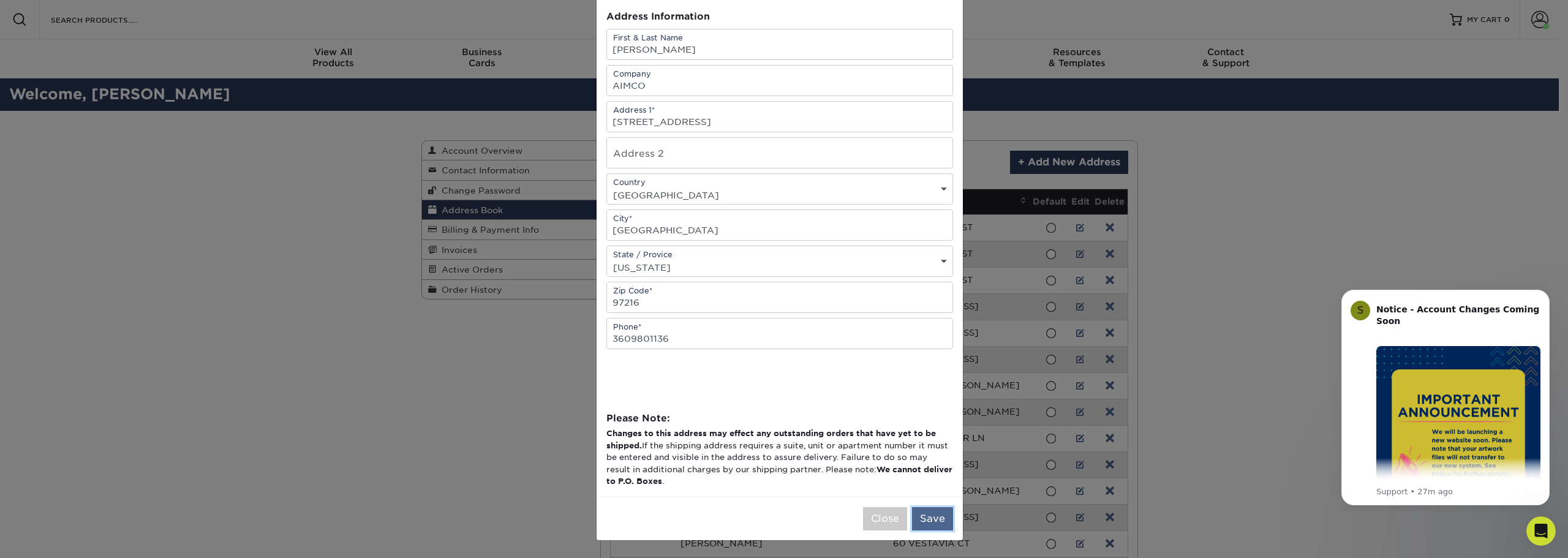
click at [931, 522] on button "Save" at bounding box center [933, 519] width 41 height 23
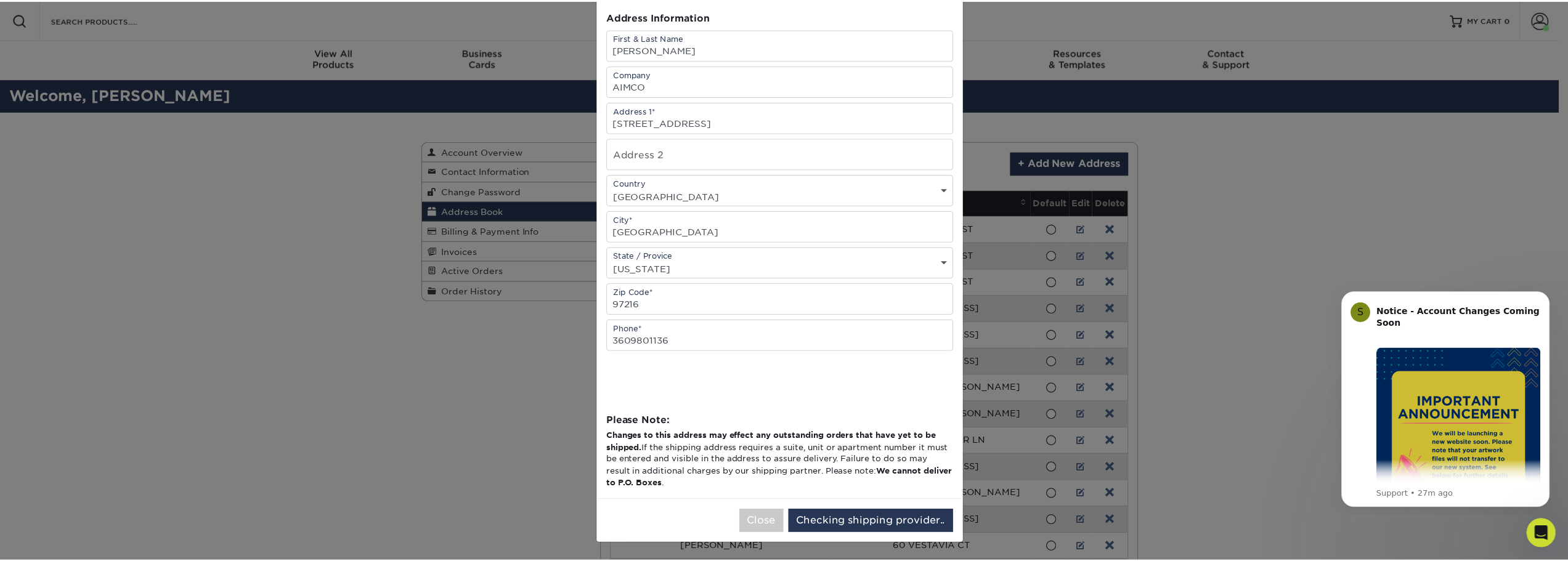
scroll to position [0, 0]
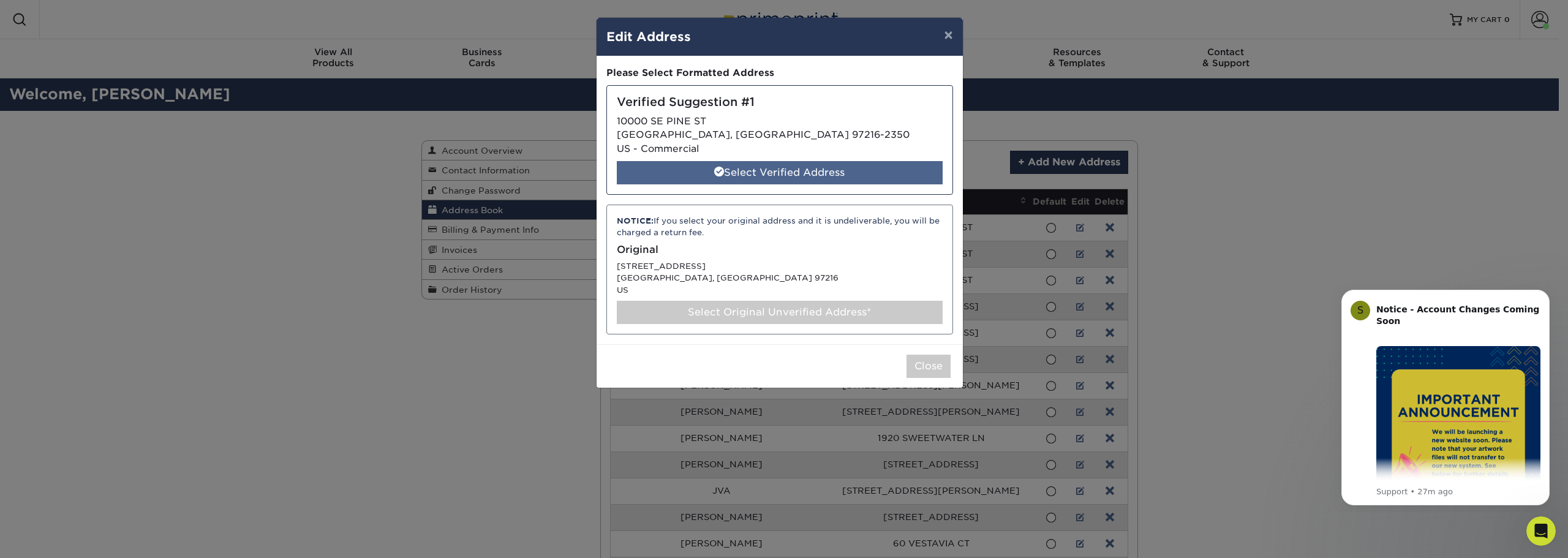
click at [752, 168] on div "Select Verified Address" at bounding box center [779, 173] width 326 height 23
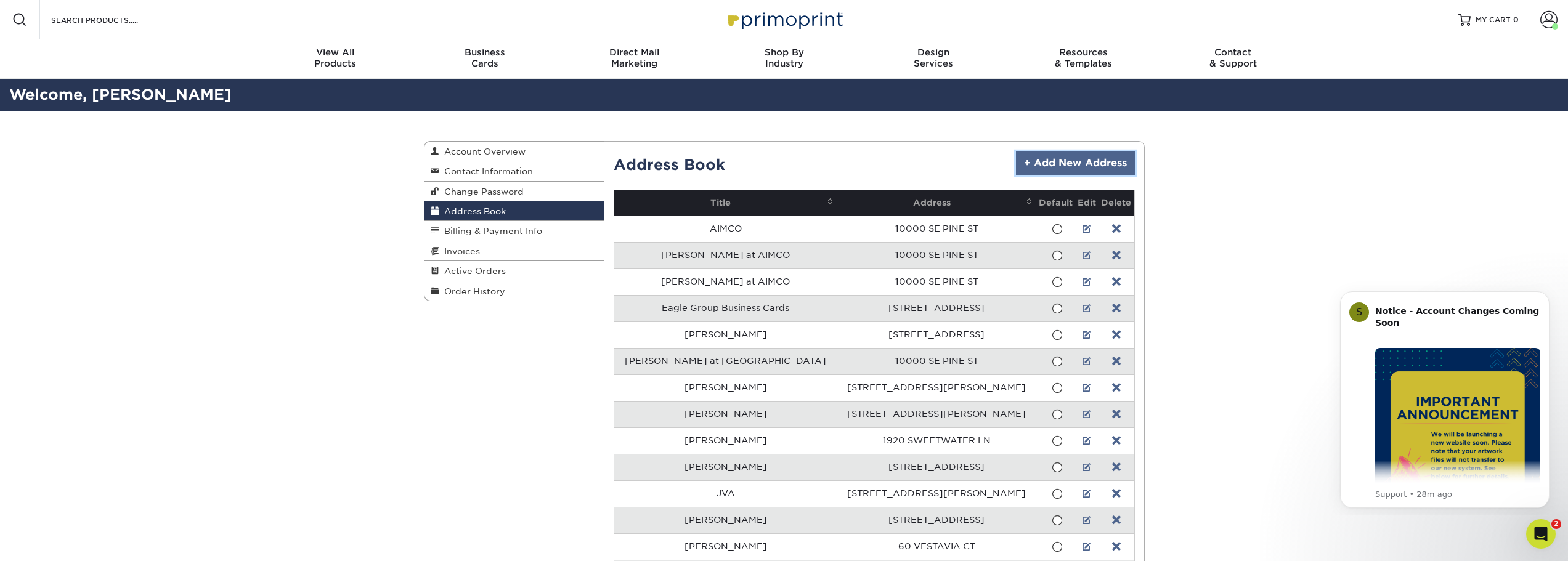
click at [1074, 165] on link "+ Add New Address" at bounding box center [1075, 163] width 119 height 23
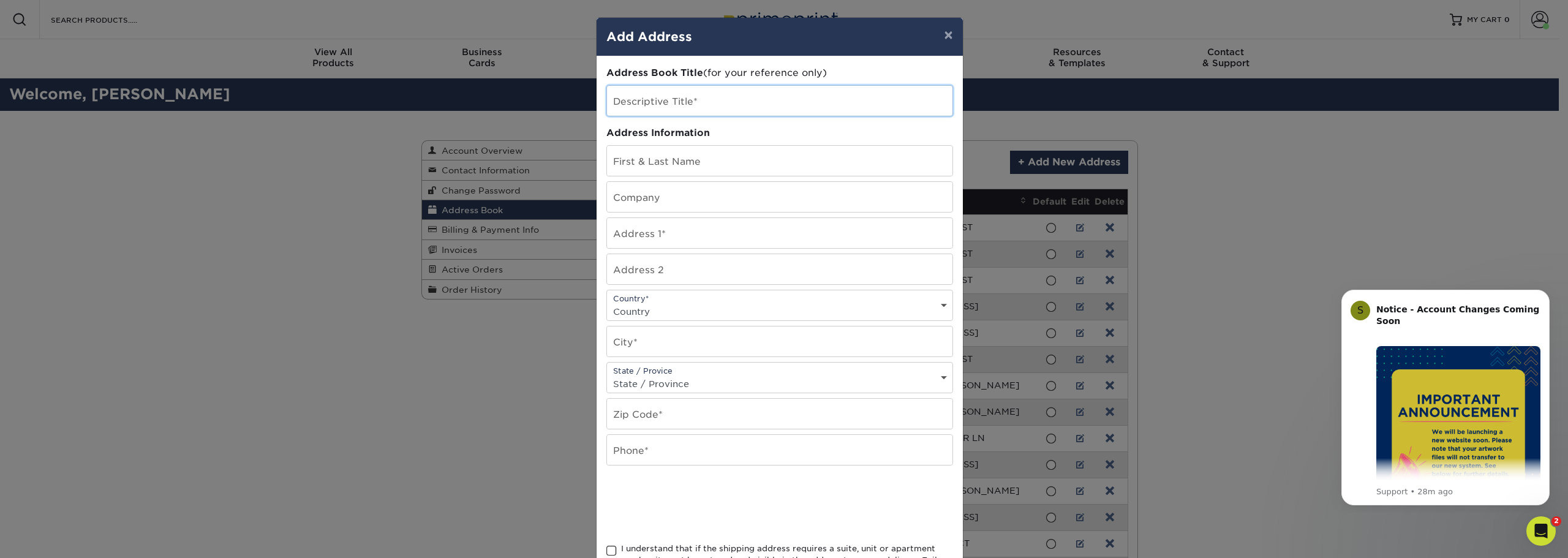
click at [742, 107] on input "text" at bounding box center [779, 100] width 346 height 30
type input "Paul Bundy"
click at [645, 161] on input "text" at bounding box center [779, 161] width 346 height 30
type input "Paul Bundy"
click at [687, 209] on input "text" at bounding box center [779, 196] width 346 height 30
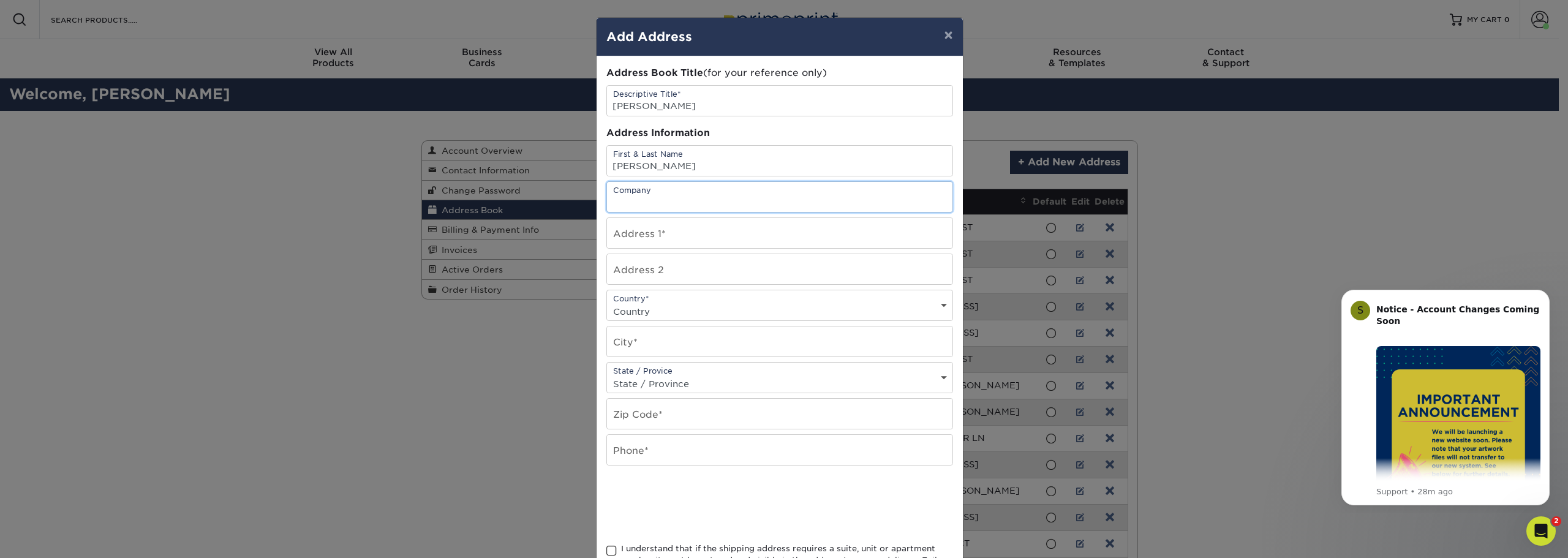
type input "AIMCO"
type input "10000 SE Pine St."
select select "US"
type input "Portland"
select select "OR"
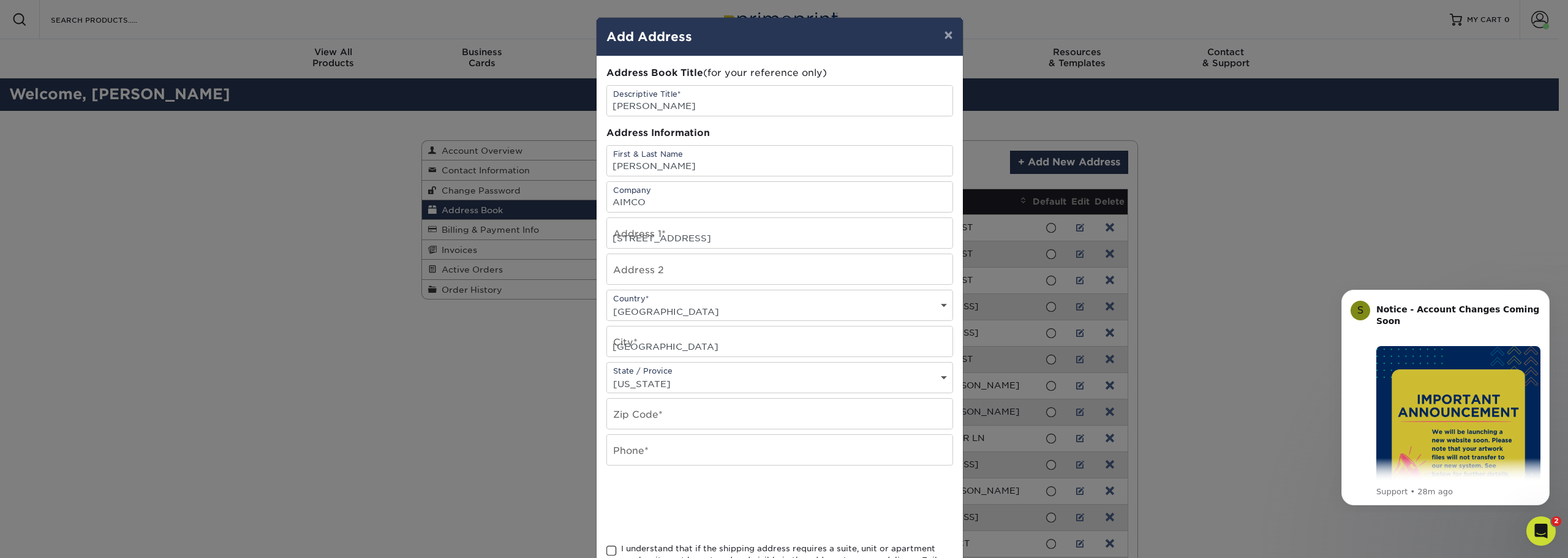
type input "97216"
type input "5032623401"
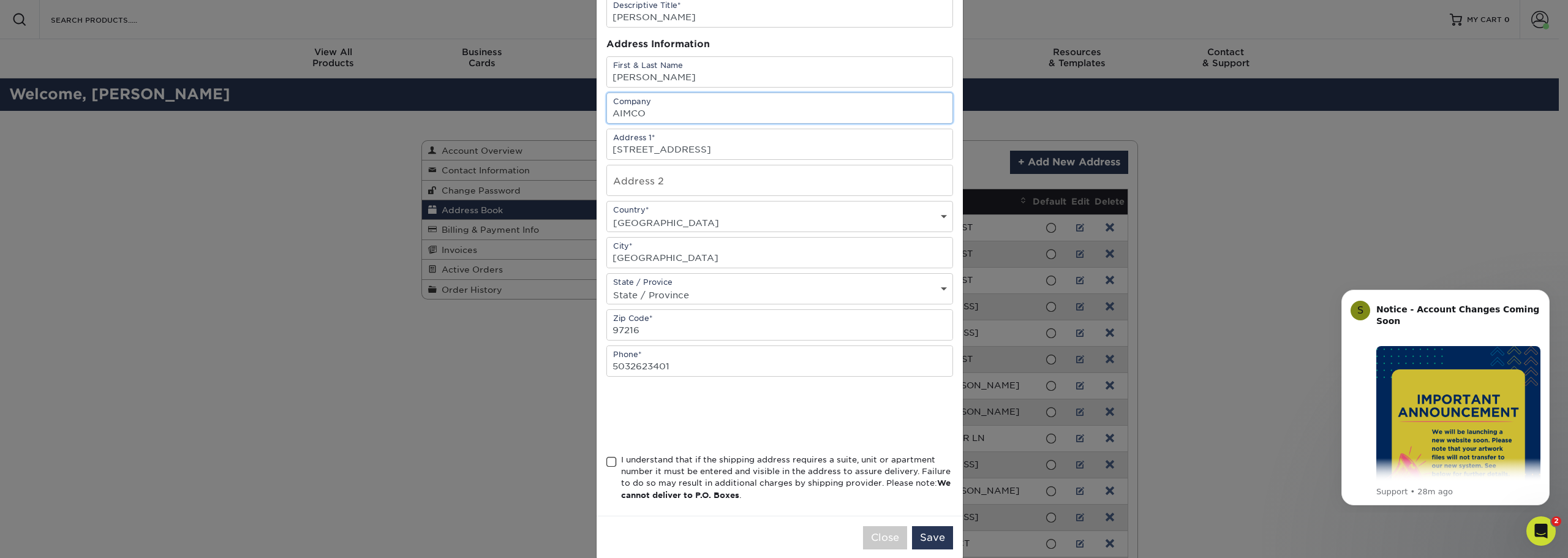
scroll to position [108, 0]
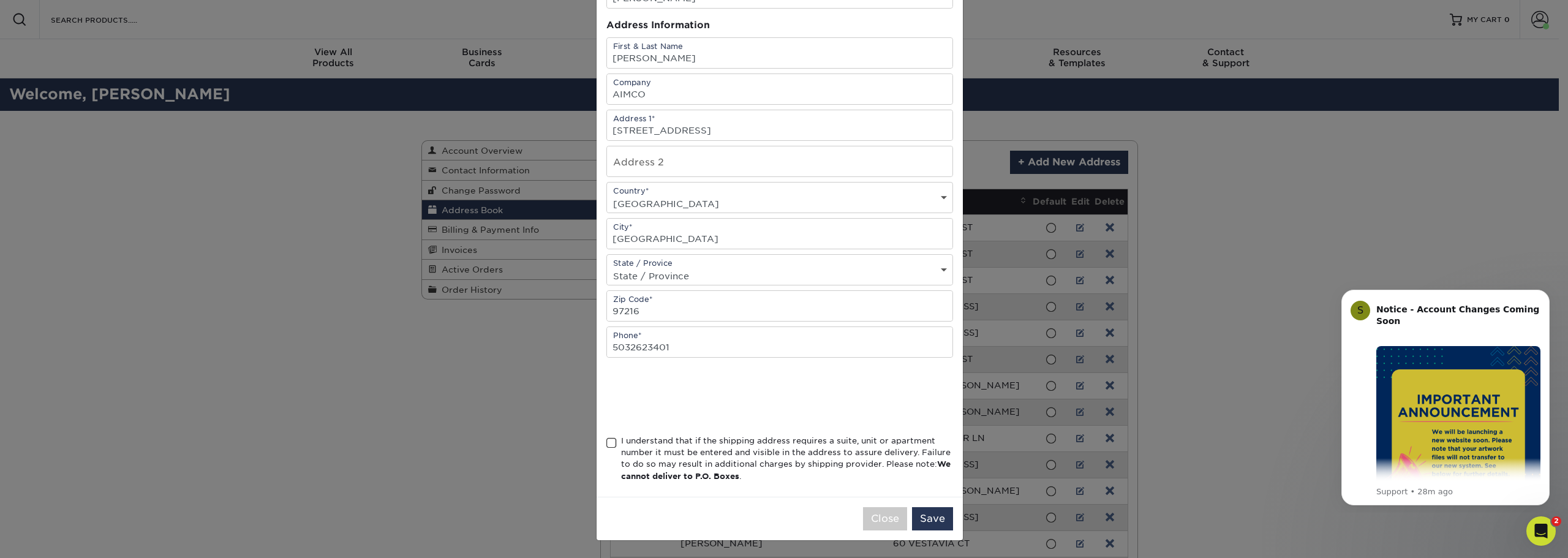
click at [606, 442] on span at bounding box center [612, 443] width 11 height 12
click at [0, 0] on input "I understand that if the shipping address requires a suite, unit or apartment n…" at bounding box center [0, 0] width 0 height 0
click at [929, 520] on button "Save" at bounding box center [933, 519] width 41 height 23
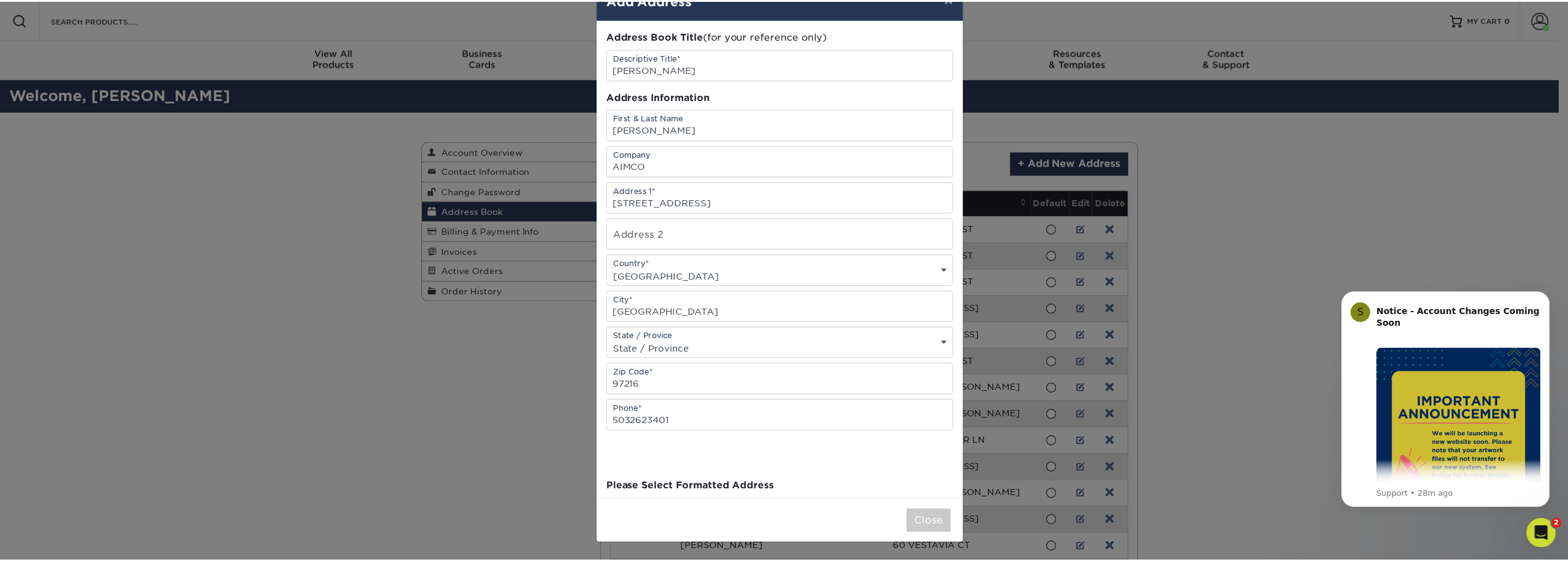
scroll to position [0, 0]
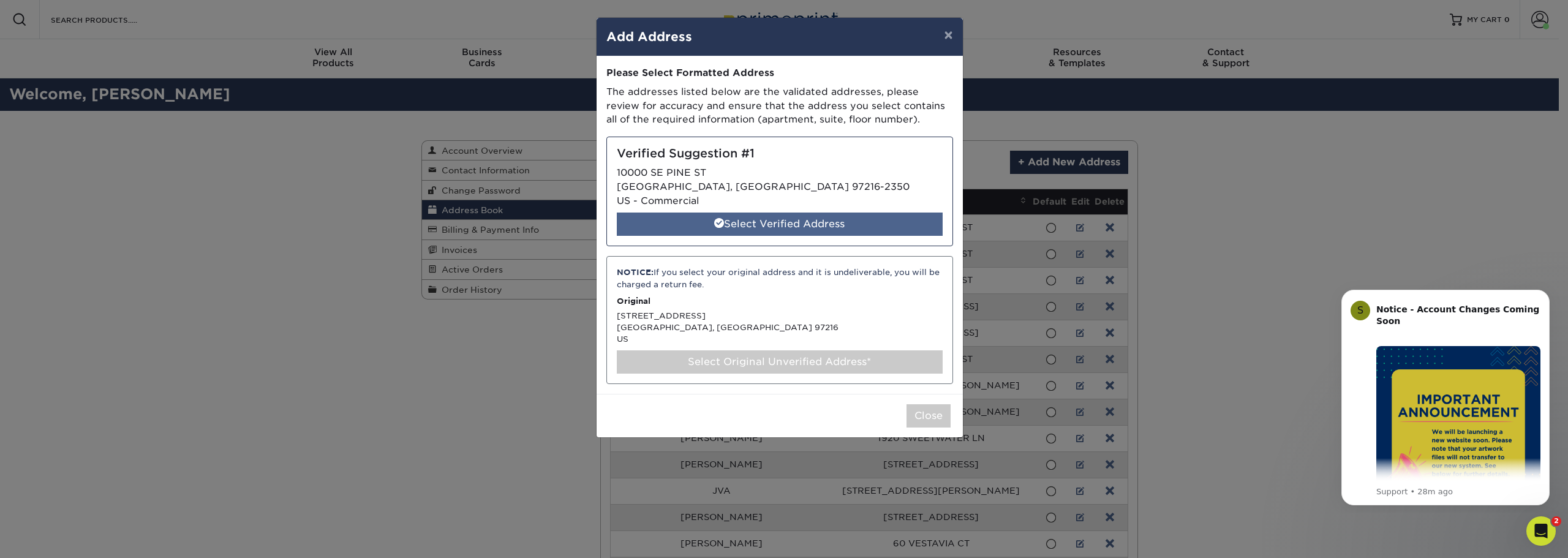
click at [822, 227] on div "Select Verified Address" at bounding box center [779, 224] width 326 height 23
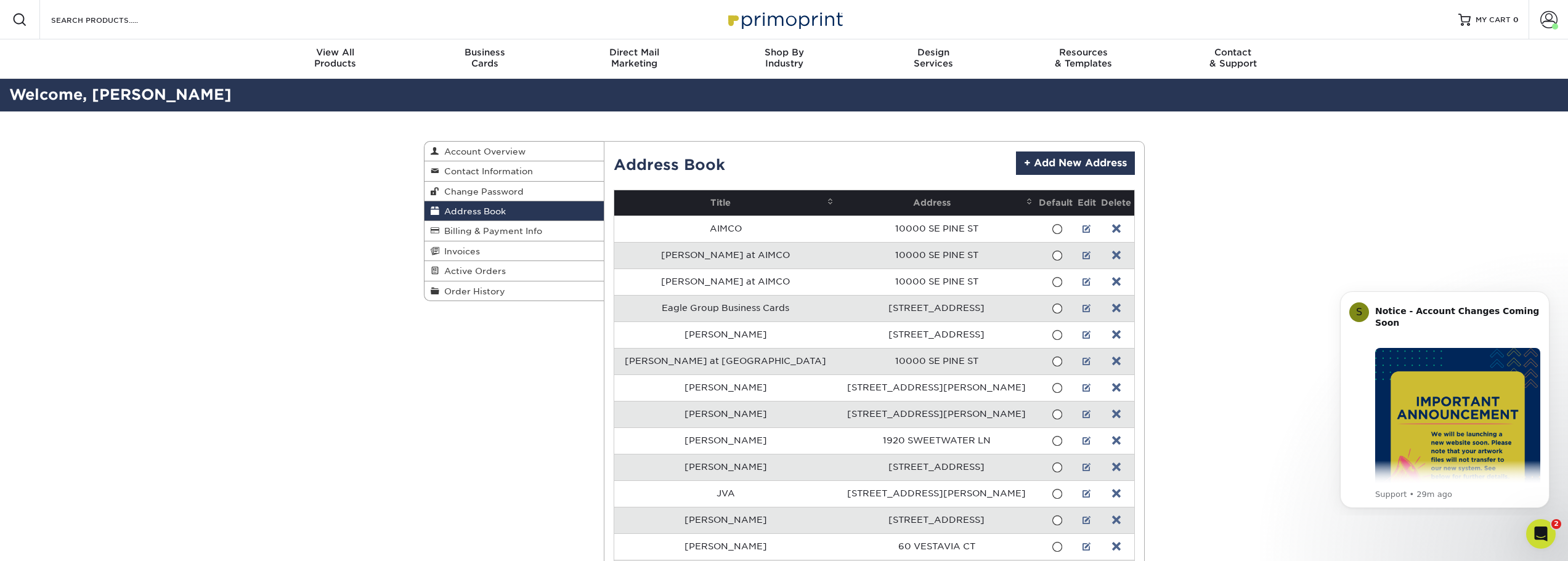
drag, startPoint x: 1276, startPoint y: 408, endPoint x: 1279, endPoint y: 395, distance: 13.3
click at [1275, 405] on div "Address Book Account Overview Contact Information Change Password Address Book …" at bounding box center [784, 456] width 1568 height 690
click at [1545, 21] on span at bounding box center [1549, 20] width 17 height 17
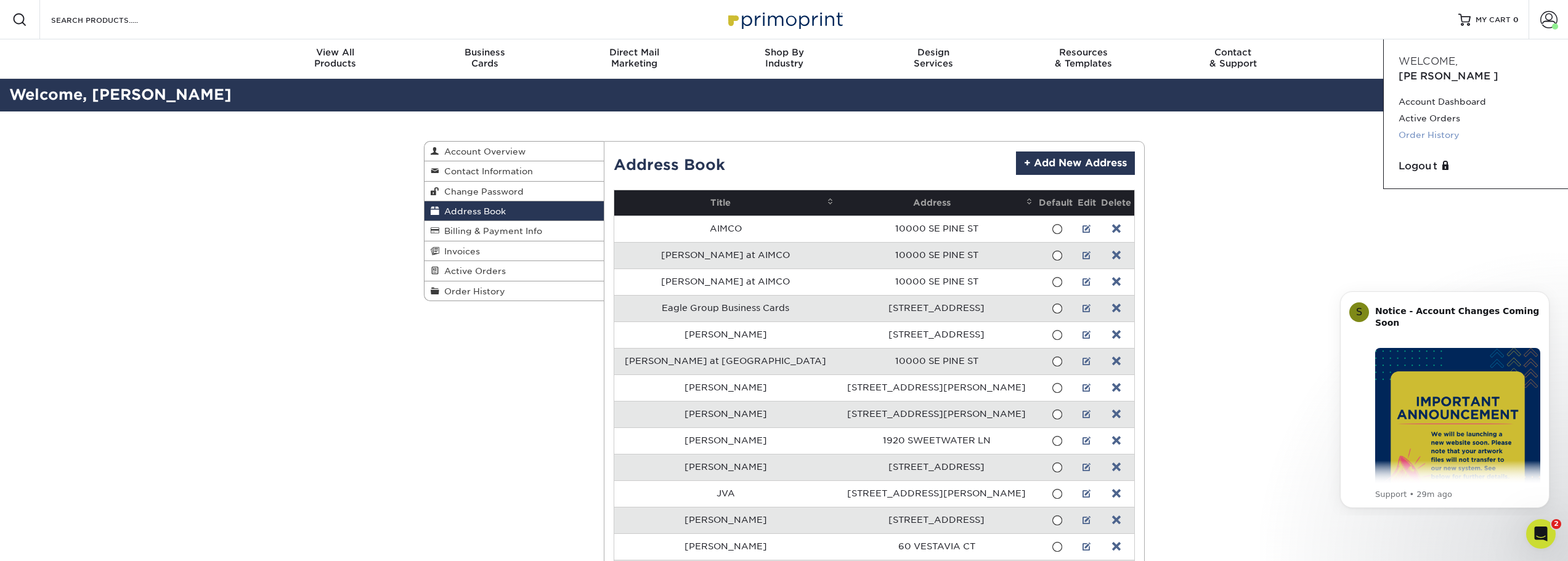
click at [1441, 127] on link "Order History" at bounding box center [1476, 135] width 155 height 17
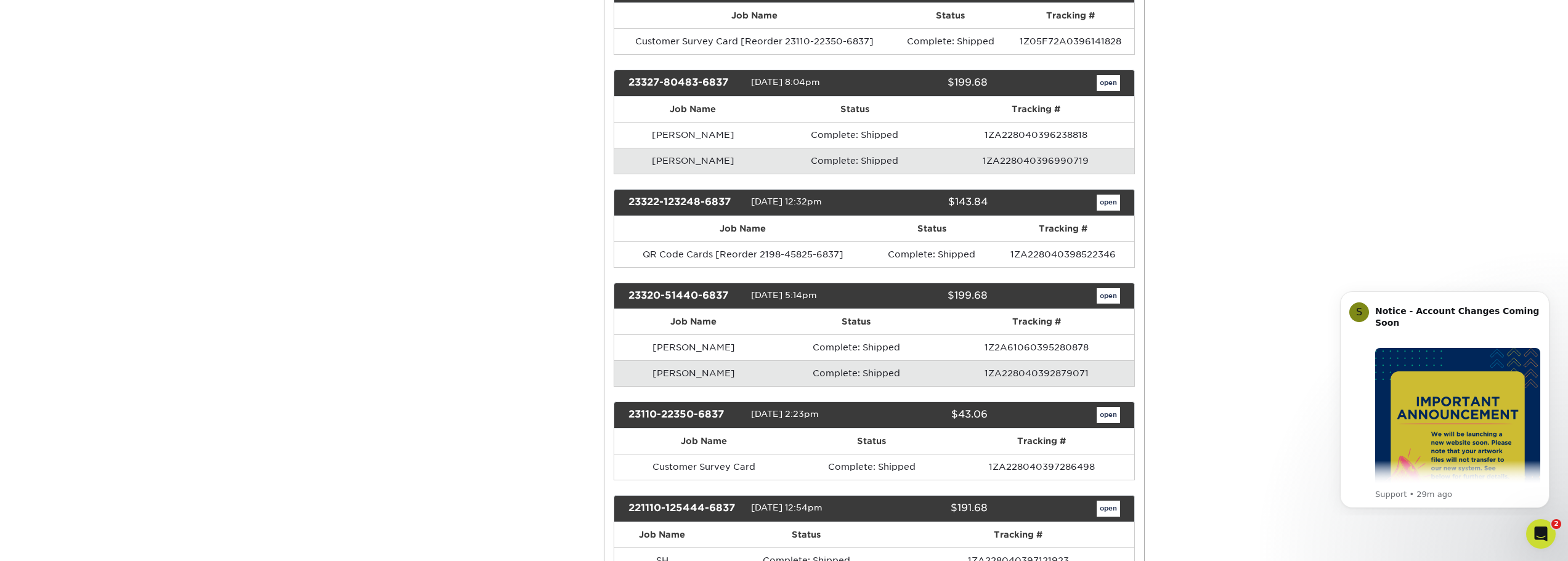
scroll to position [1601, 0]
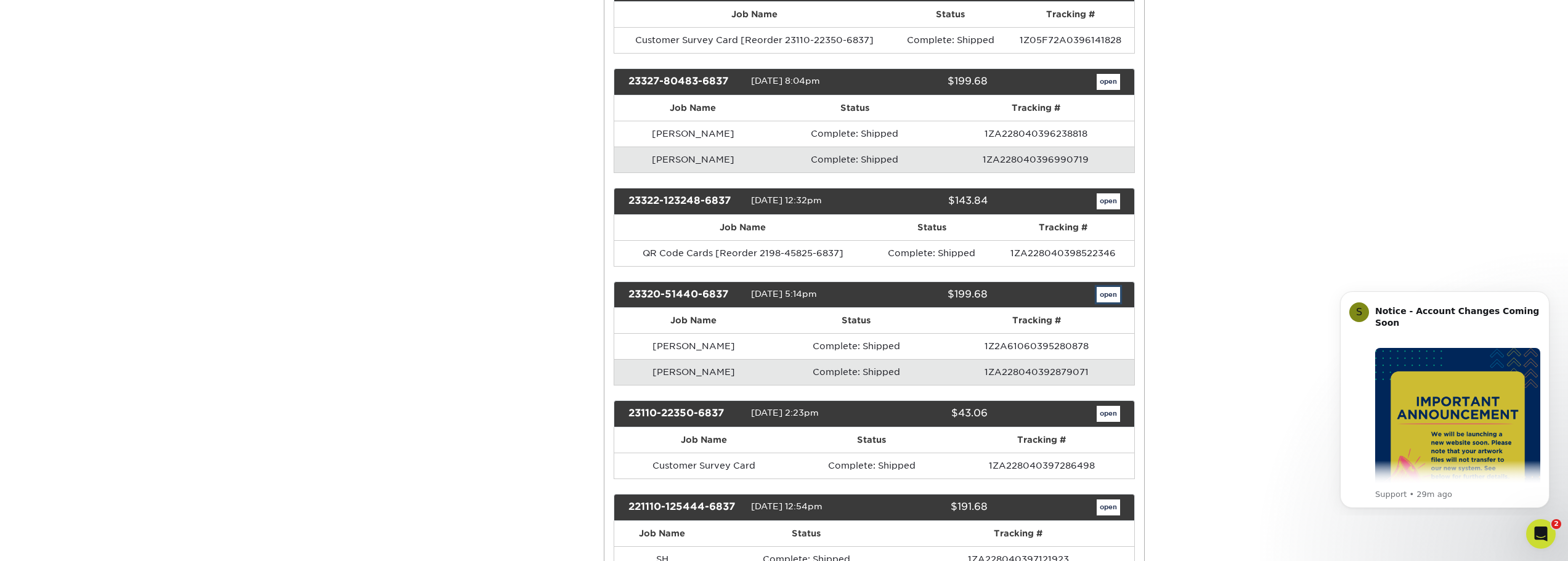
click at [1104, 295] on link "open" at bounding box center [1108, 295] width 23 height 16
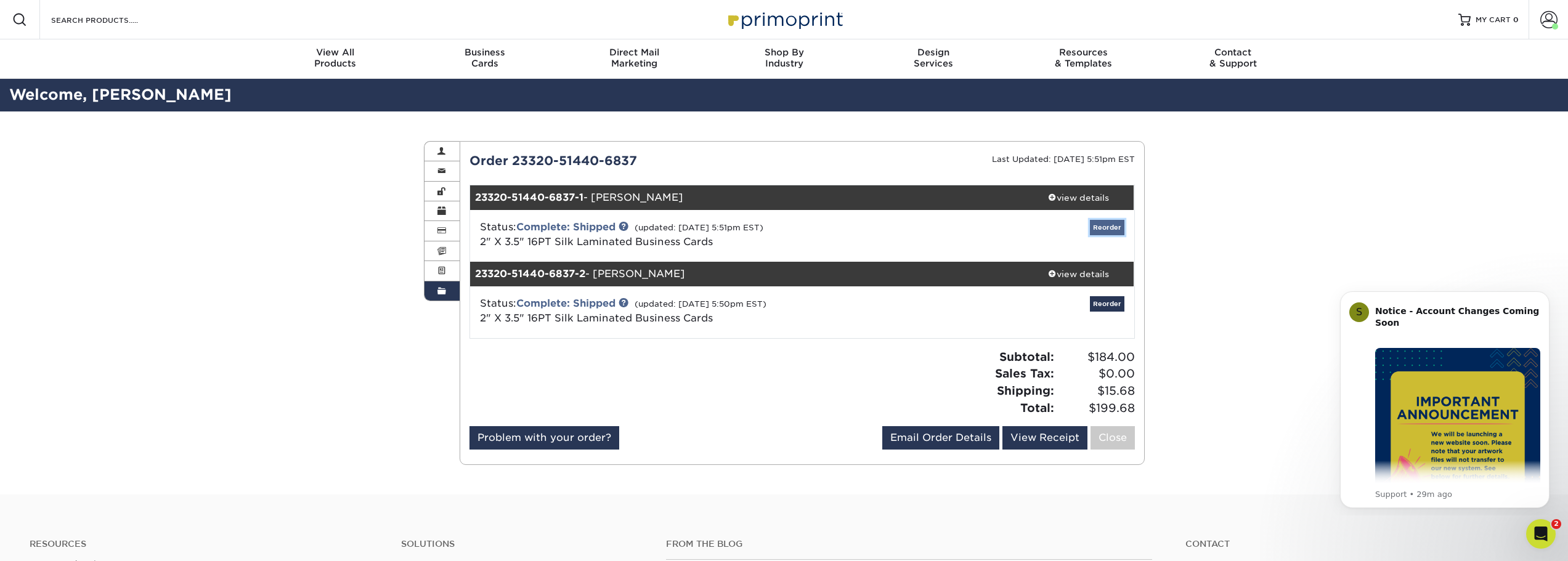
click at [1101, 225] on link "Reorder" at bounding box center [1107, 227] width 35 height 15
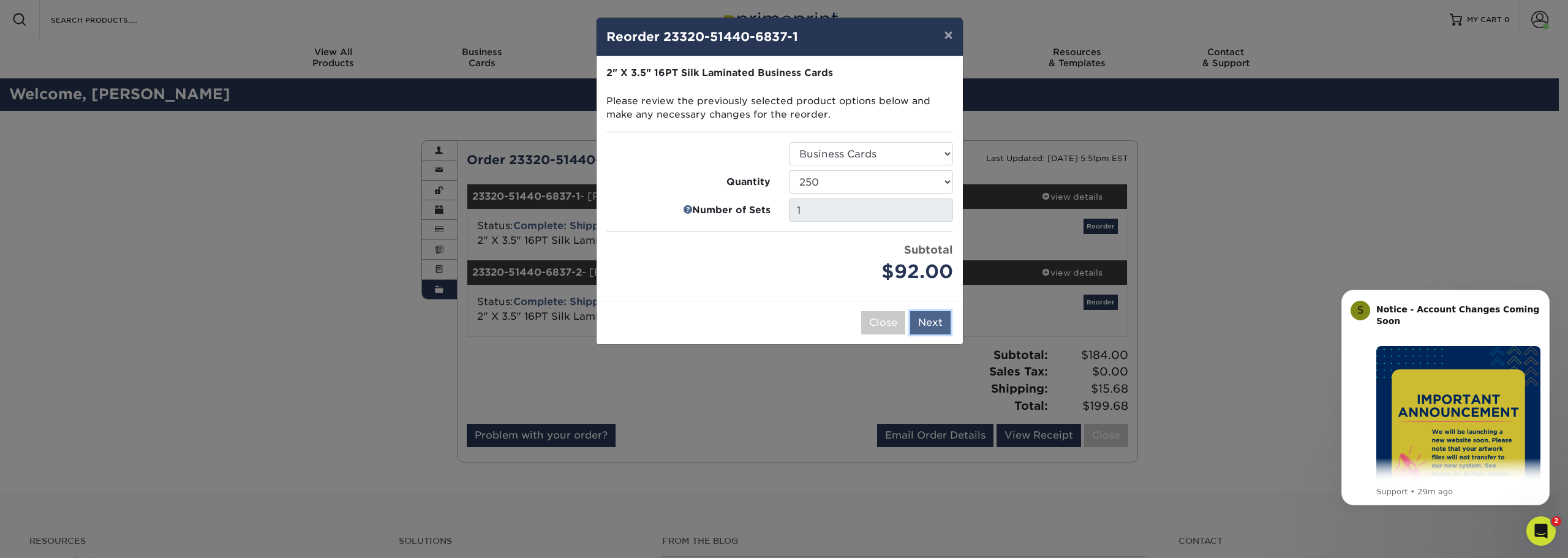
click at [935, 322] on button "Next" at bounding box center [930, 322] width 40 height 23
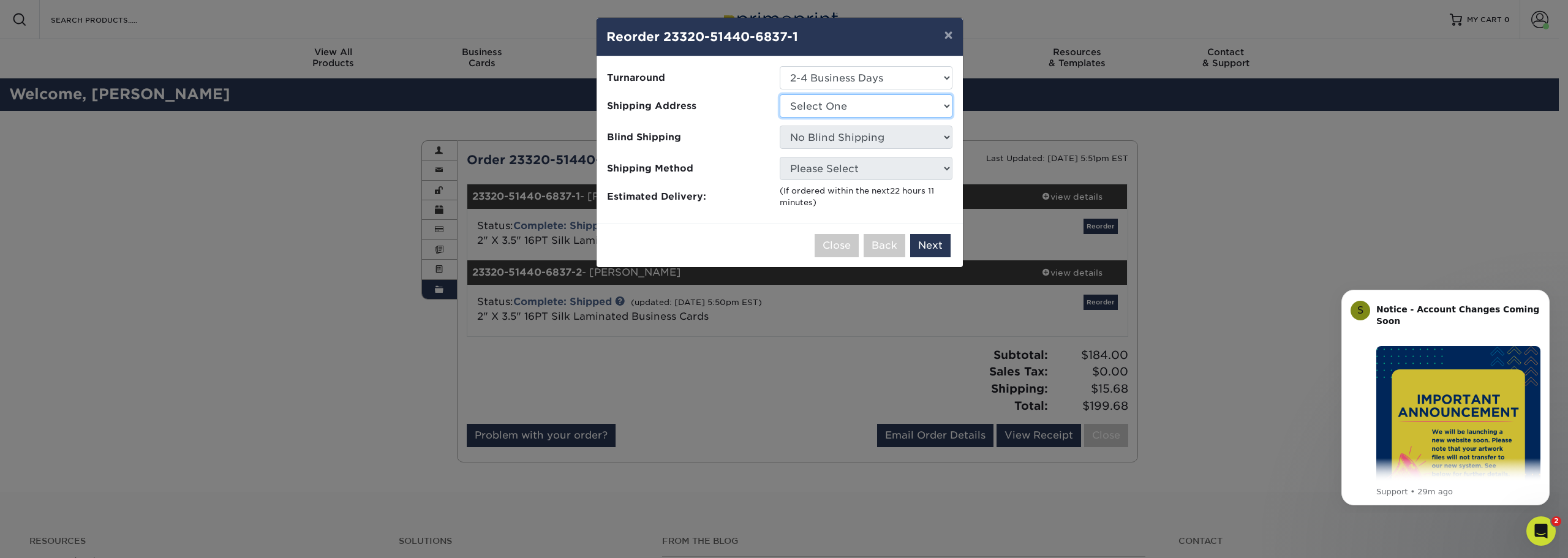
click at [942, 110] on select "Select One AIMCO Bethany at AIMCO Bill K. at AIMCO Eagle Group Business Cards G…" at bounding box center [866, 105] width 172 height 23
select select "285915"
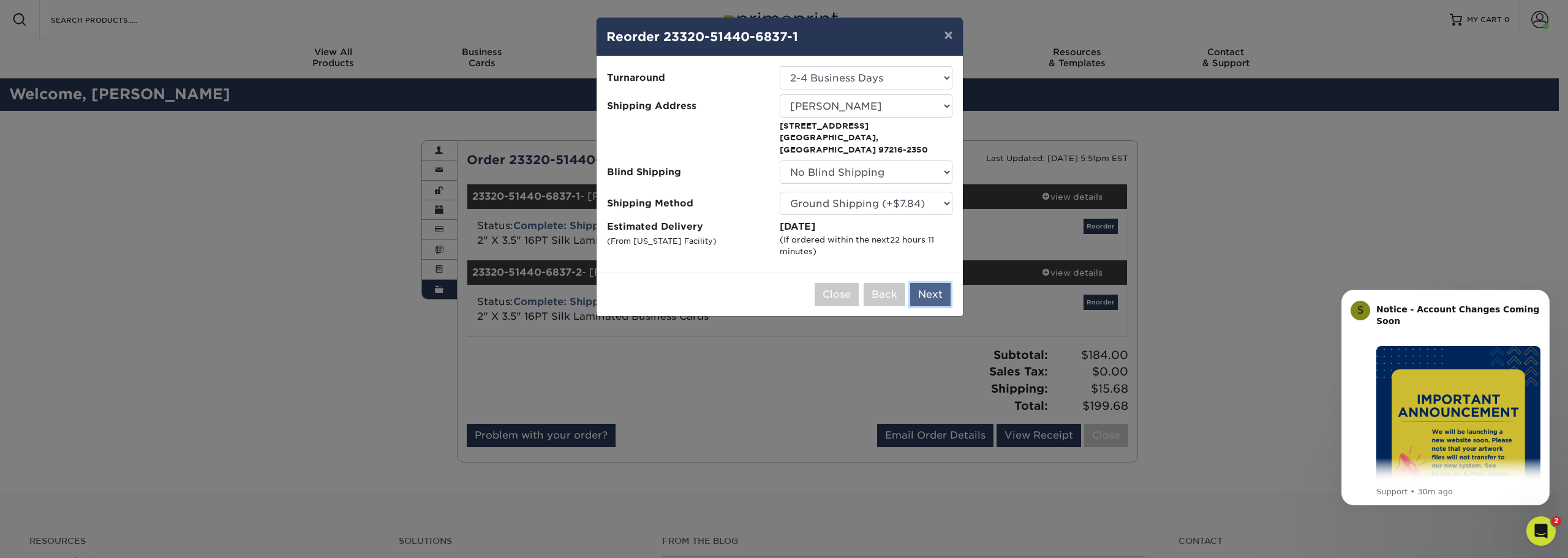
click at [941, 283] on button "Next" at bounding box center [930, 295] width 40 height 23
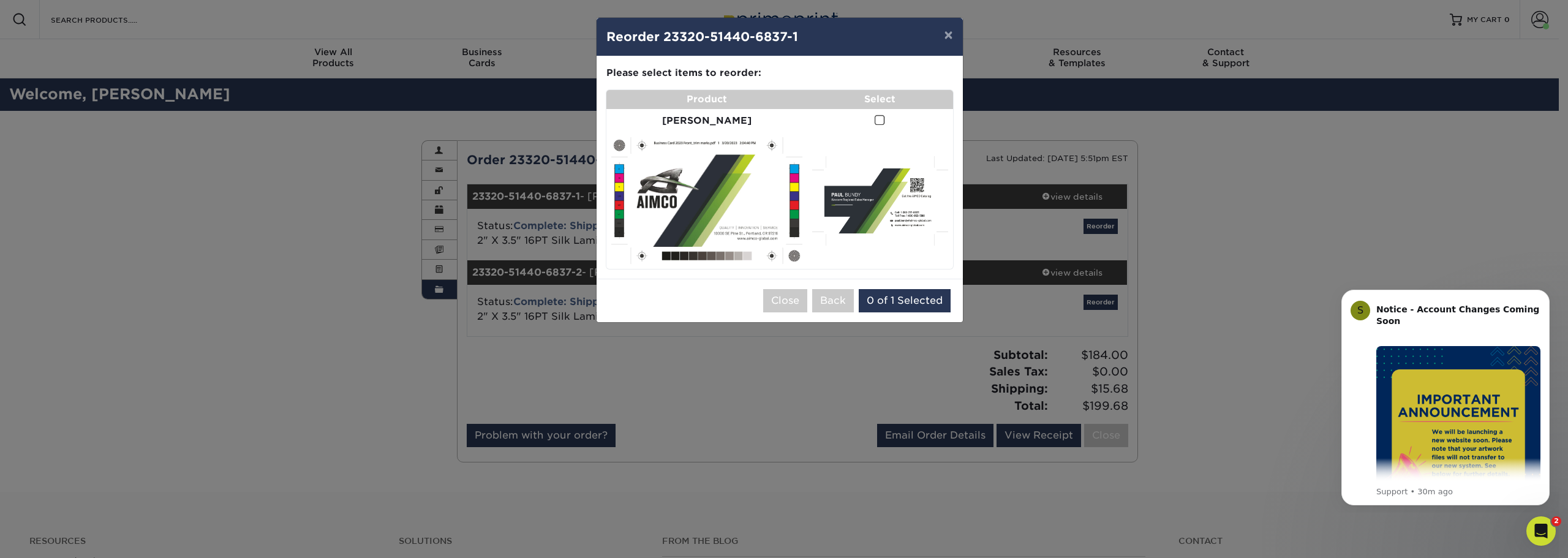
click at [874, 114] on td at bounding box center [880, 121] width 145 height 24
click at [875, 116] on span at bounding box center [880, 121] width 11 height 12
click at [0, 0] on input "checkbox" at bounding box center [0, 0] width 0 height 0
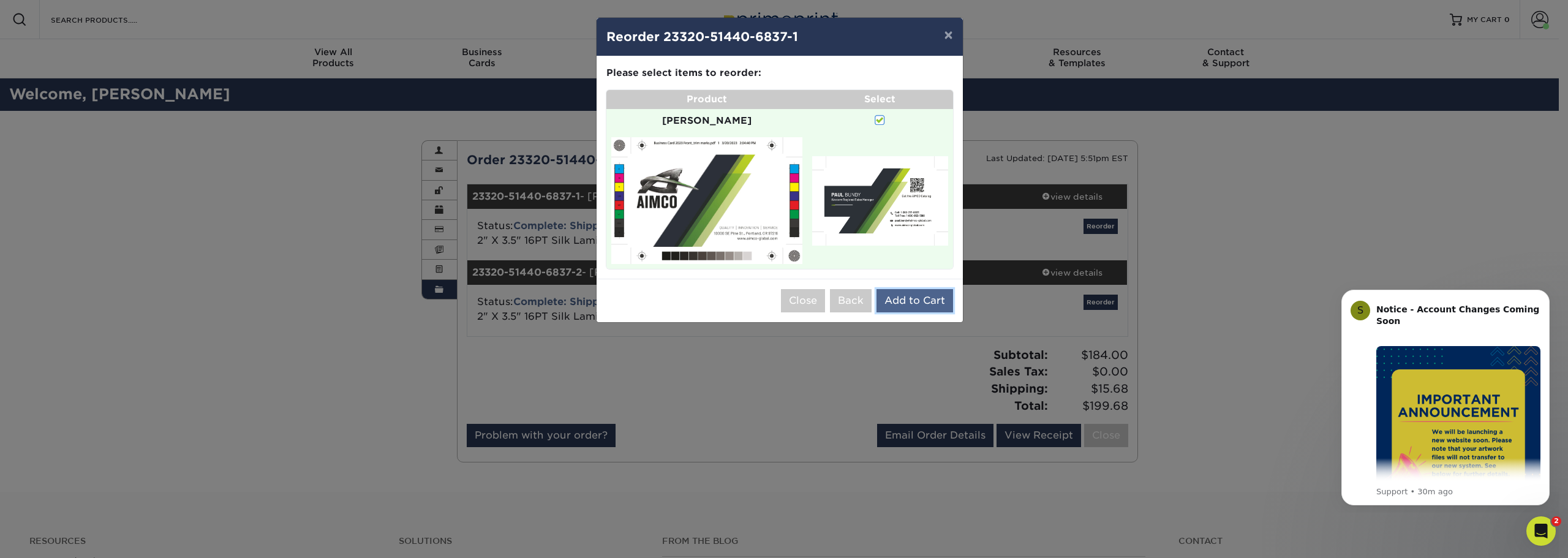
click at [907, 289] on button "Add to Cart" at bounding box center [915, 301] width 76 height 23
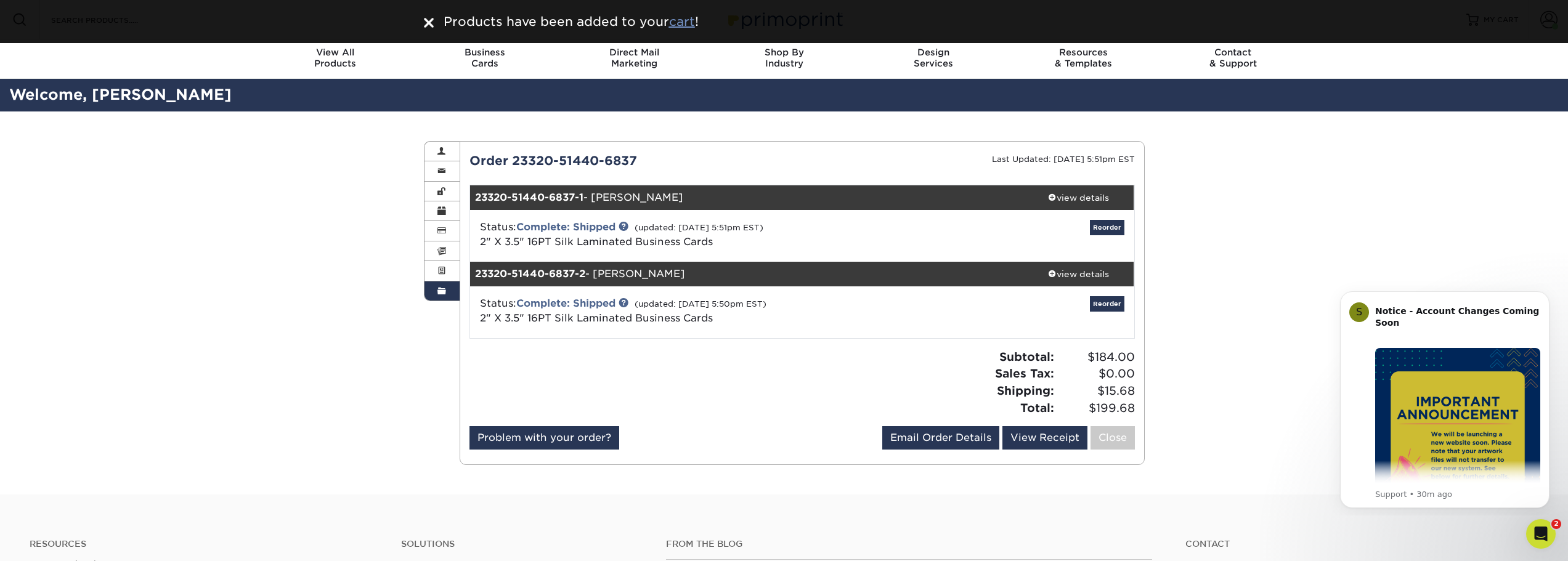
click at [682, 22] on u "cart" at bounding box center [682, 21] width 26 height 15
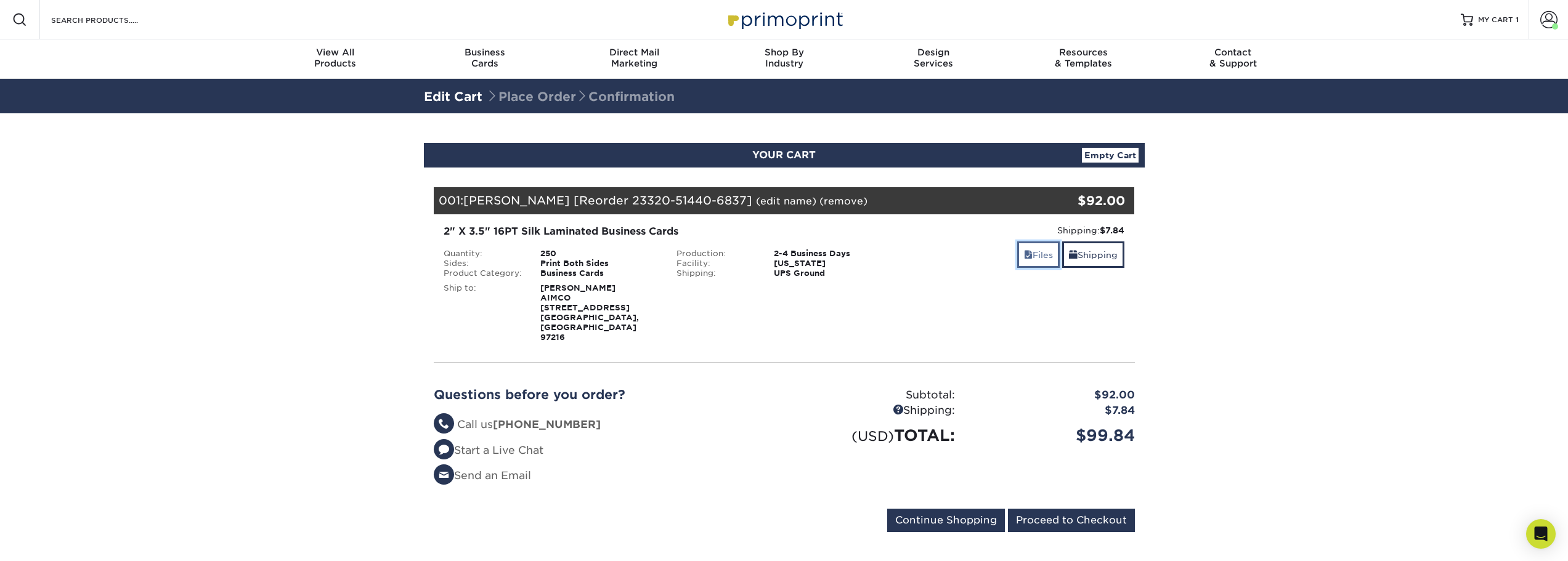
click at [1044, 249] on link "Files" at bounding box center [1038, 255] width 43 height 27
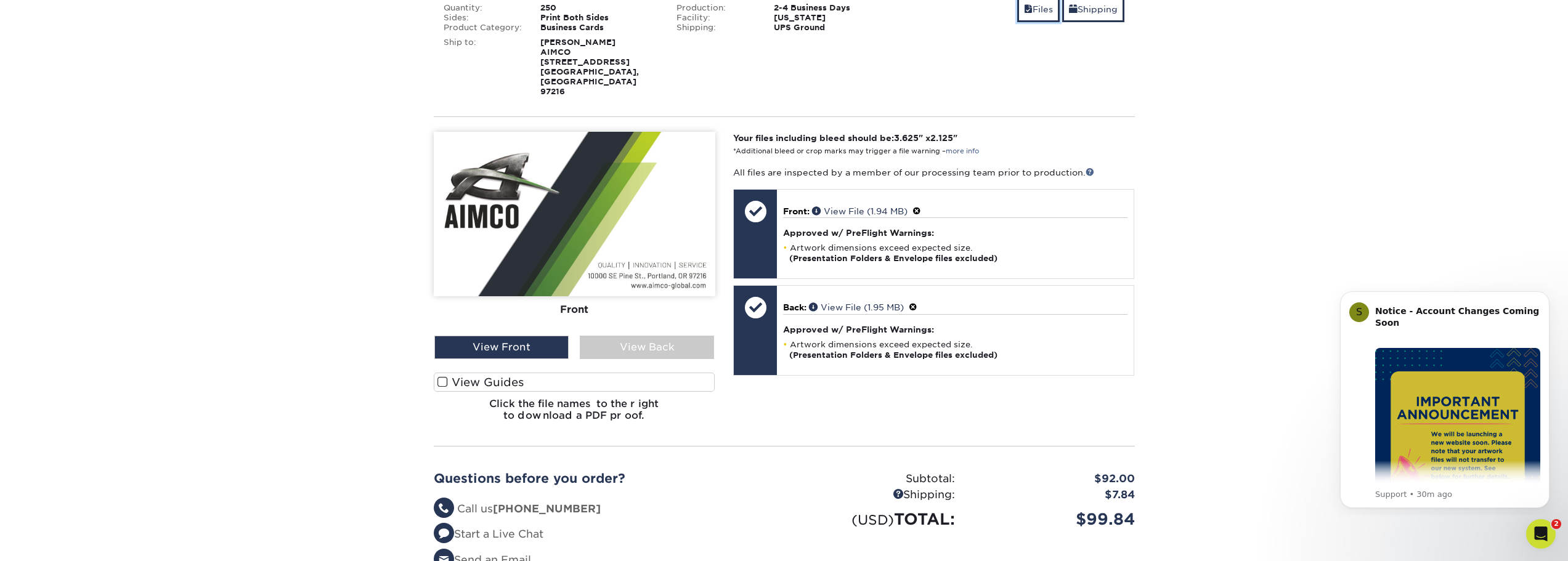
scroll to position [246, 0]
click at [675, 335] on div "View Back" at bounding box center [646, 346] width 134 height 23
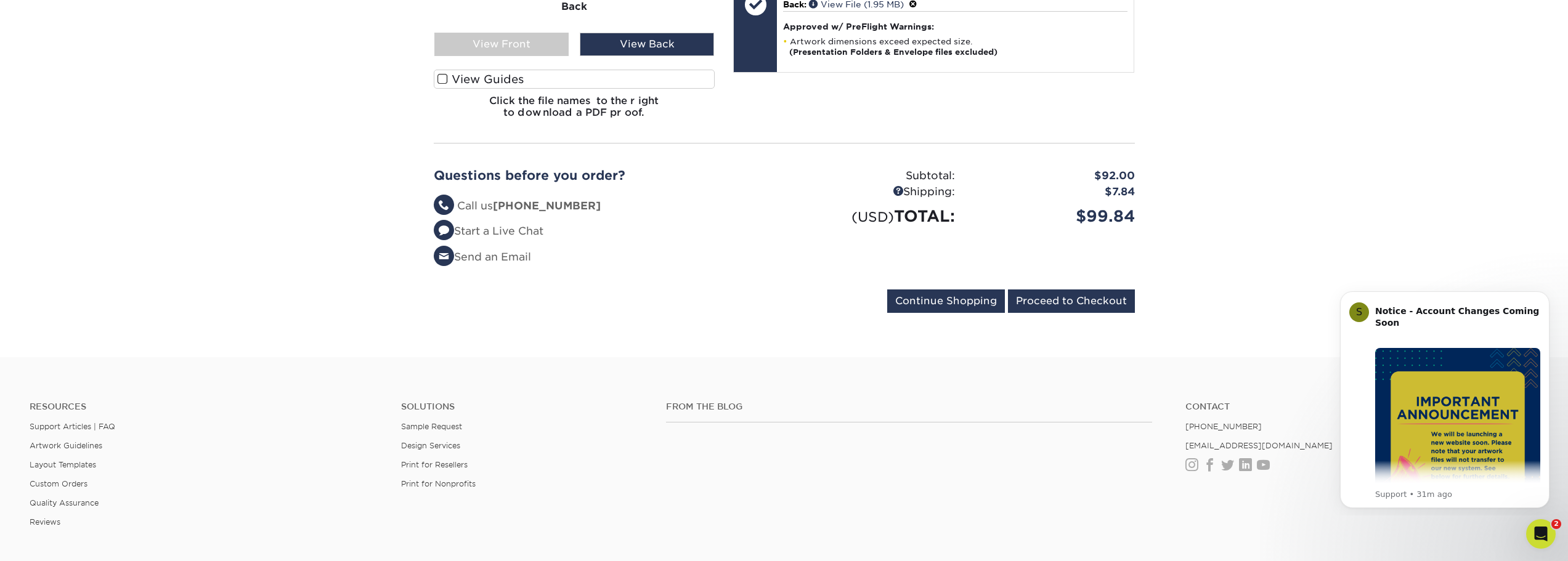
scroll to position [554, 0]
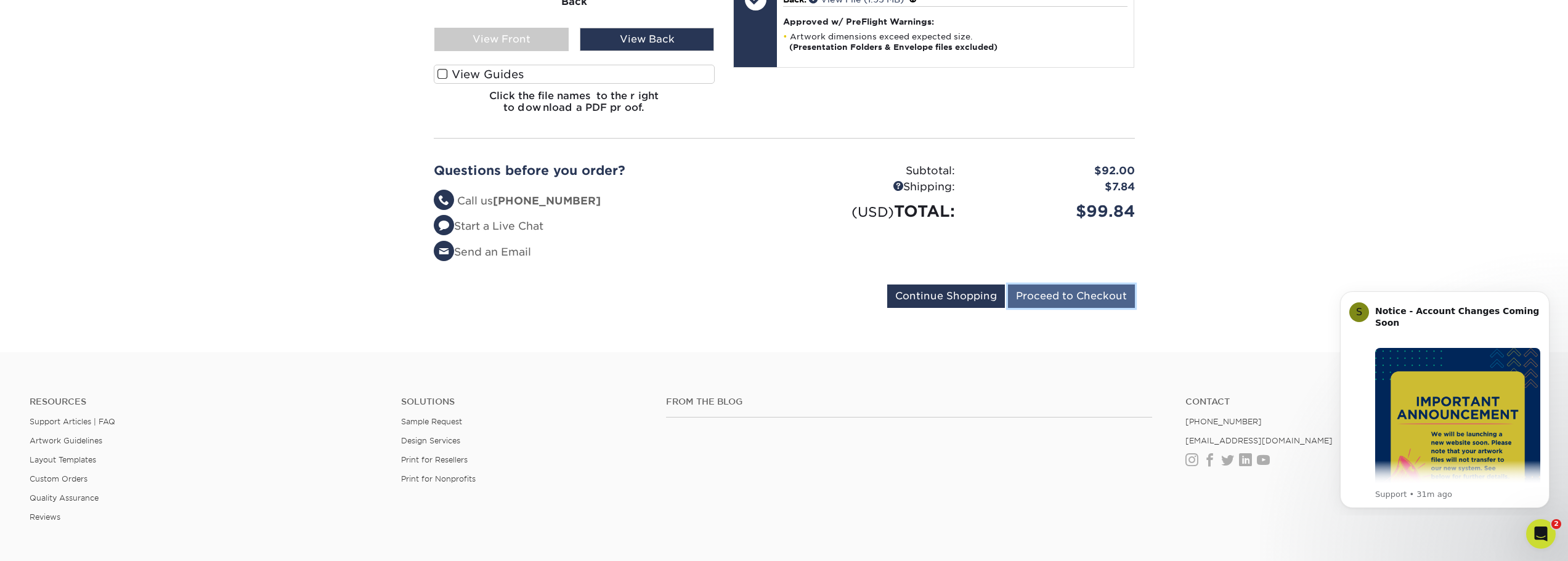
click at [1044, 285] on input "Proceed to Checkout" at bounding box center [1071, 296] width 127 height 23
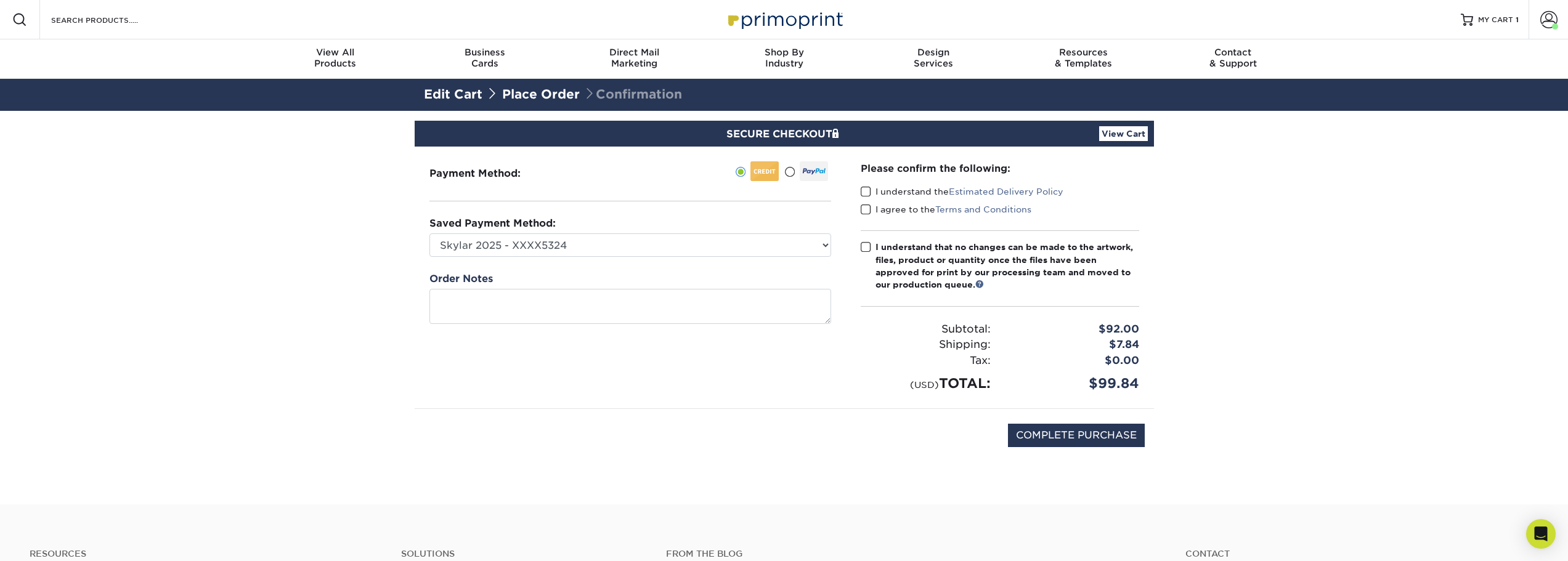
click at [866, 192] on span at bounding box center [866, 192] width 11 height 12
click at [0, 0] on input "I understand the Estimated Delivery Policy" at bounding box center [0, 0] width 0 height 0
click at [865, 210] on span at bounding box center [866, 210] width 11 height 12
click at [0, 0] on input "I agree to the Terms and Conditions" at bounding box center [0, 0] width 0 height 0
drag, startPoint x: 864, startPoint y: 247, endPoint x: 964, endPoint y: 322, distance: 125.0
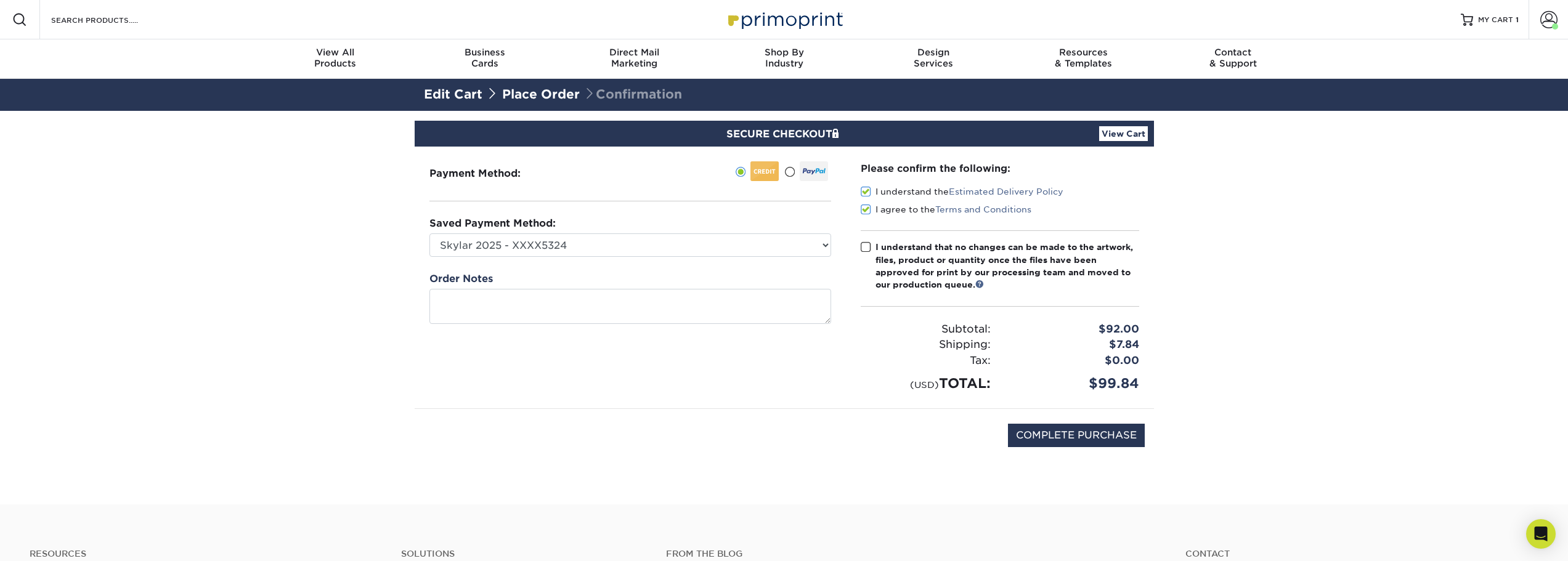
click at [864, 248] on span at bounding box center [866, 247] width 11 height 12
click at [0, 0] on input "I understand that no changes can be made to the artwork, files, product or quan…" at bounding box center [0, 0] width 0 height 0
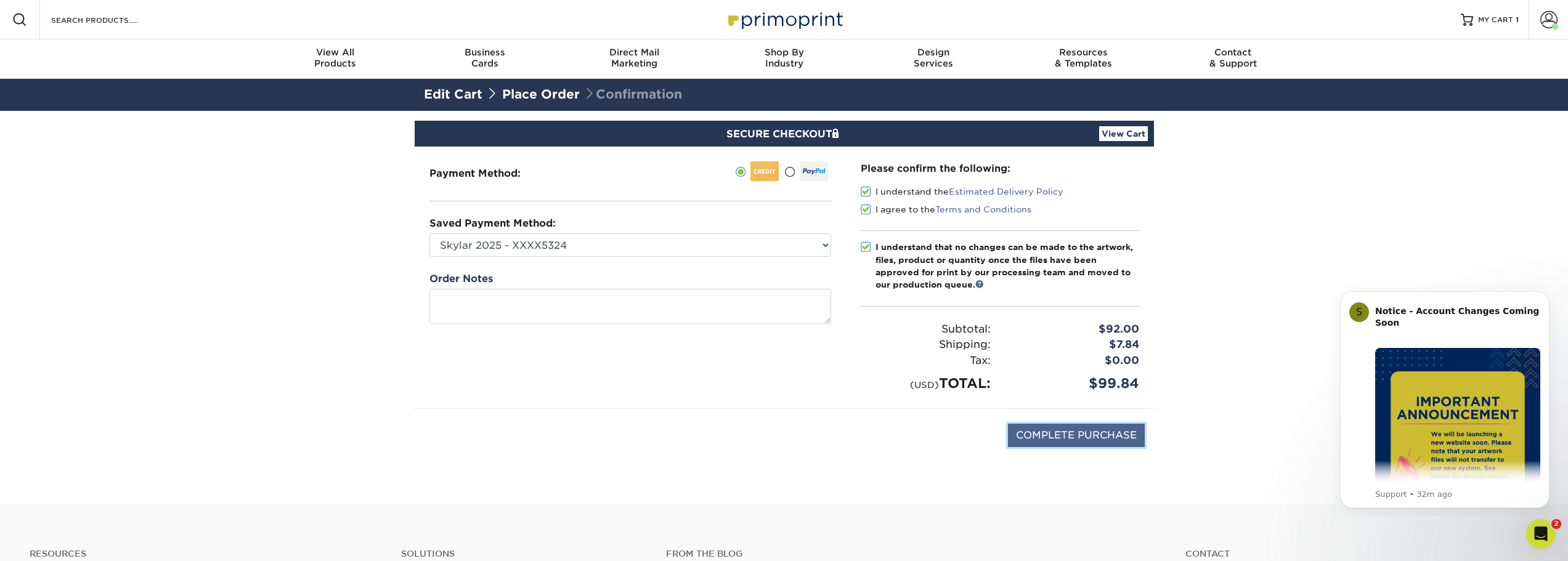
click at [1087, 440] on input "COMPLETE PURCHASE" at bounding box center [1076, 435] width 137 height 23
type input "PROCESSING, PLEASE WAIT..."
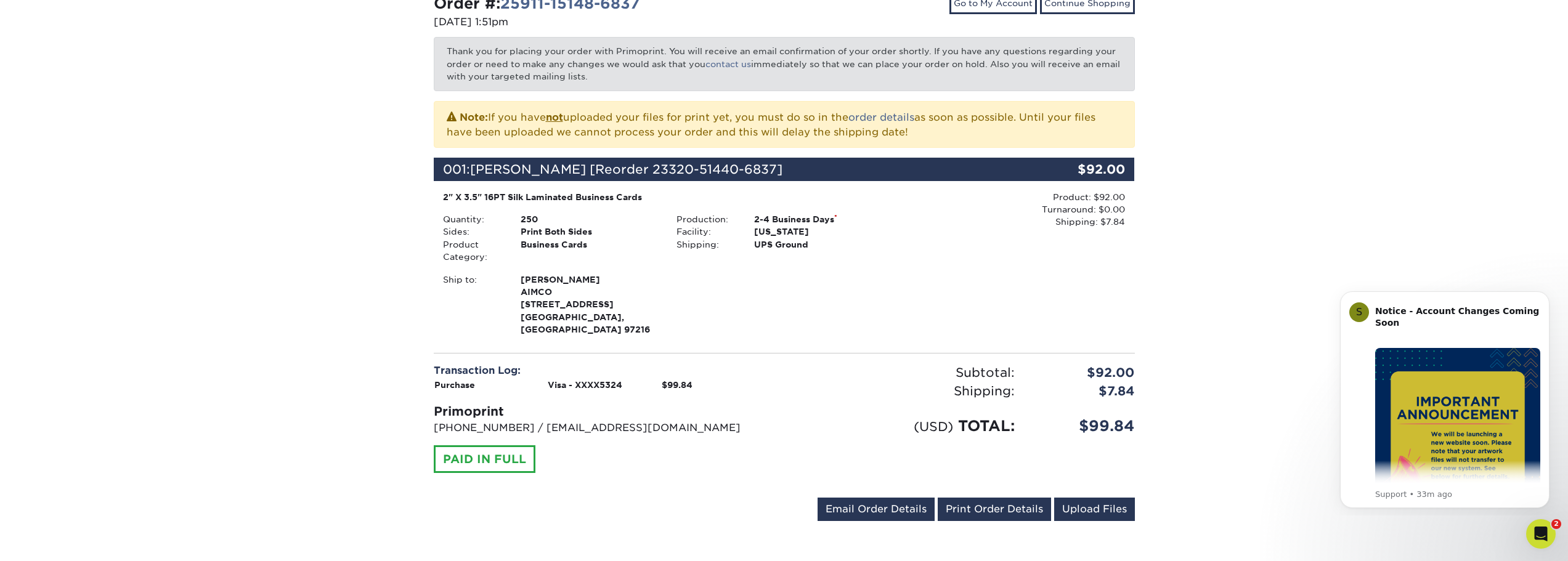
click at [1281, 347] on div "Your order has been placed! Order #: 25911-15148-6837 [DATE] 1:51pm Go to My Ac…" at bounding box center [784, 246] width 1568 height 640
click at [1302, 199] on div "Your order has been placed! Order #: 25911-15148-6837 [DATE] 1:51pm Go to My Ac…" at bounding box center [784, 246] width 1568 height 640
